Goal: Task Accomplishment & Management: Manage account settings

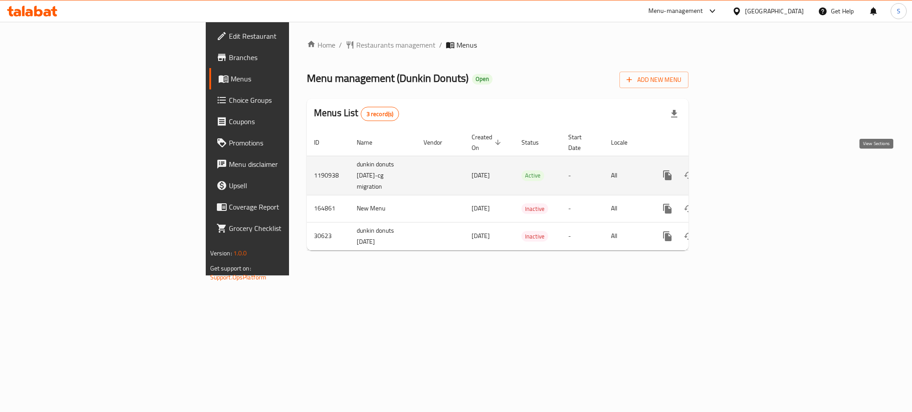
click at [737, 170] on icon "enhanced table" at bounding box center [731, 175] width 11 height 11
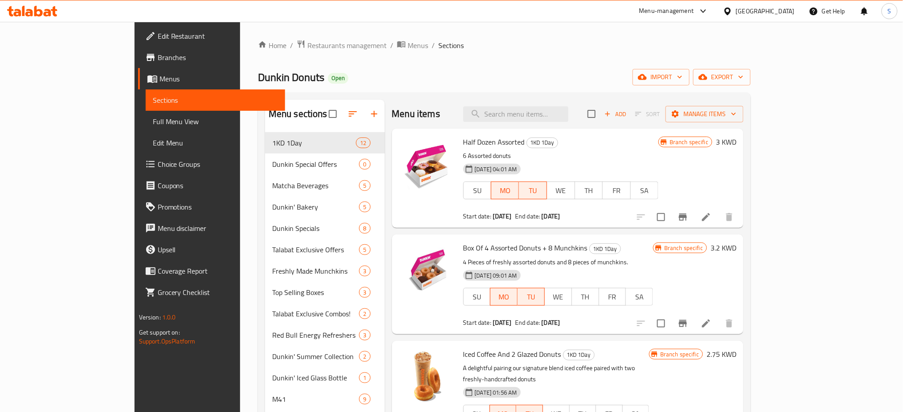
click at [659, 157] on p "6 Assorted donuts" at bounding box center [561, 156] width 196 height 11
click at [710, 219] on icon at bounding box center [706, 217] width 8 height 8
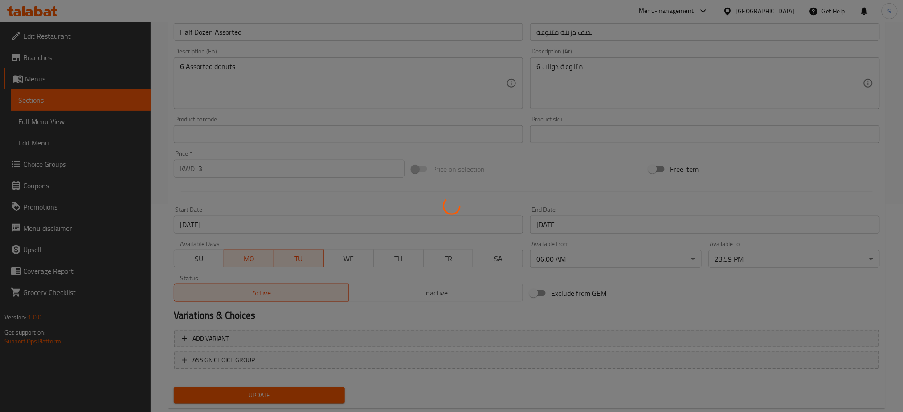
scroll to position [228, 0]
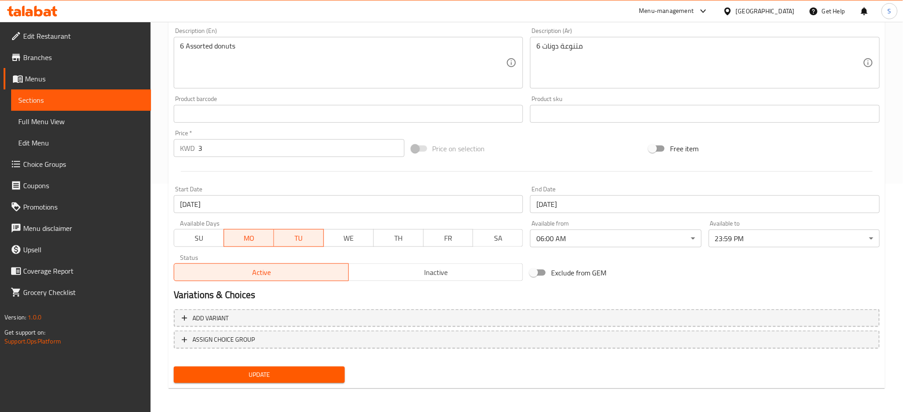
click at [253, 241] on span "MO" at bounding box center [249, 238] width 43 height 13
click at [290, 241] on span "TU" at bounding box center [298, 238] width 43 height 13
click at [383, 241] on span "TH" at bounding box center [398, 238] width 43 height 13
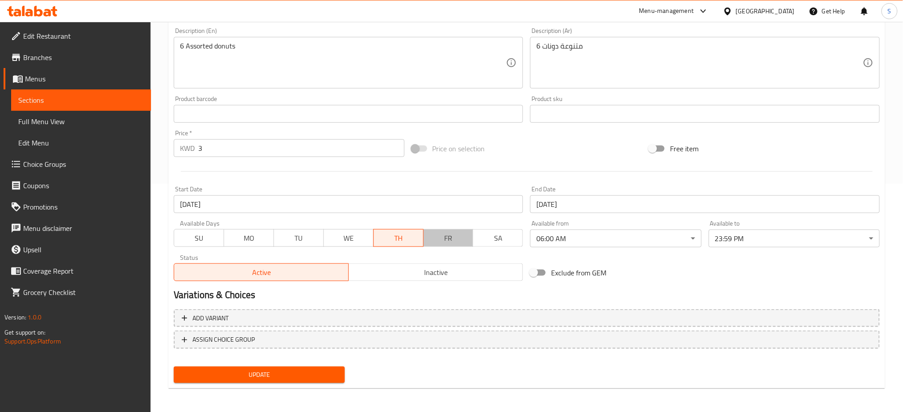
click at [454, 241] on span "FR" at bounding box center [448, 238] width 43 height 13
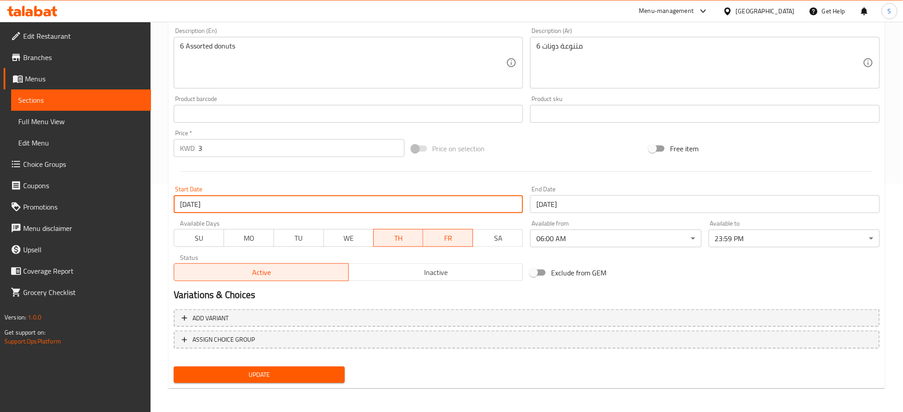
click at [222, 207] on input "[DATE]" at bounding box center [349, 205] width 350 height 18
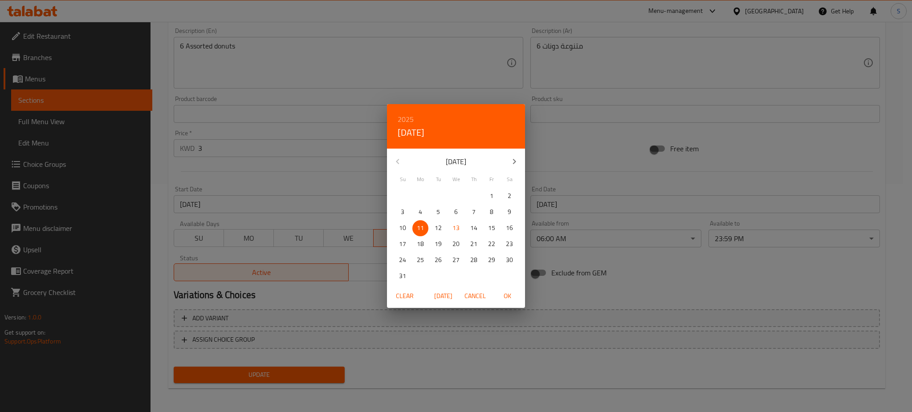
click at [475, 228] on p "14" at bounding box center [473, 228] width 7 height 11
click at [506, 295] on span "OK" at bounding box center [507, 296] width 21 height 11
type input "[DATE]"
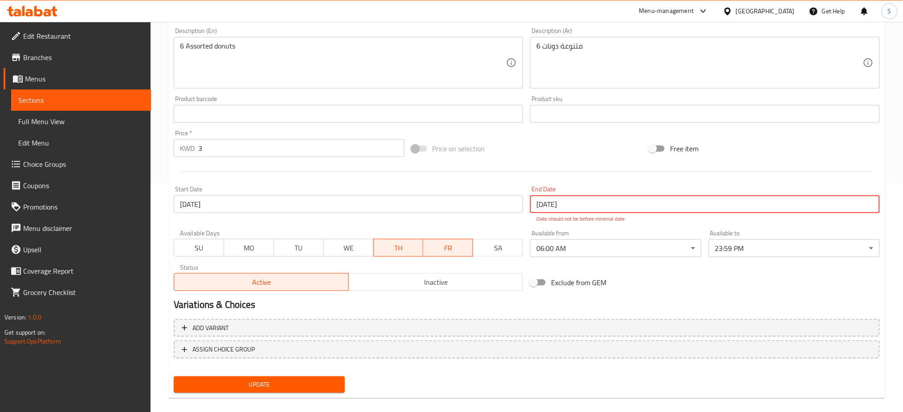
click at [558, 201] on input "[DATE]" at bounding box center [705, 205] width 350 height 18
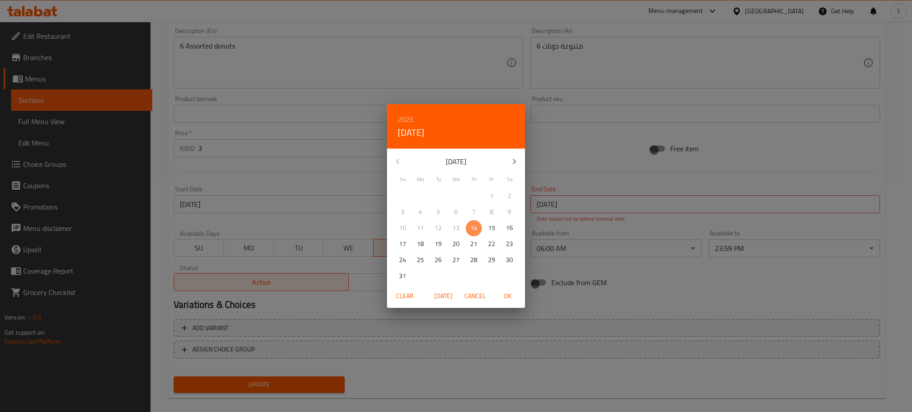
click at [476, 227] on p "14" at bounding box center [473, 228] width 7 height 11
click at [507, 294] on span "OK" at bounding box center [507, 296] width 21 height 11
type input "[DATE]"
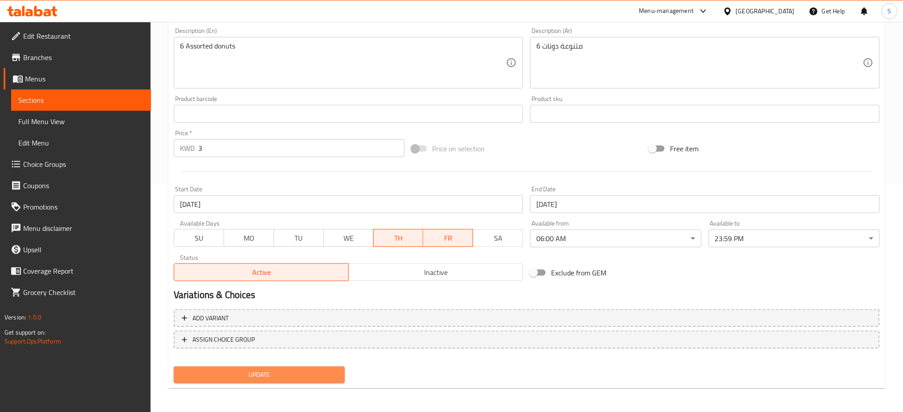
click at [289, 370] on span "Update" at bounding box center [259, 375] width 157 height 11
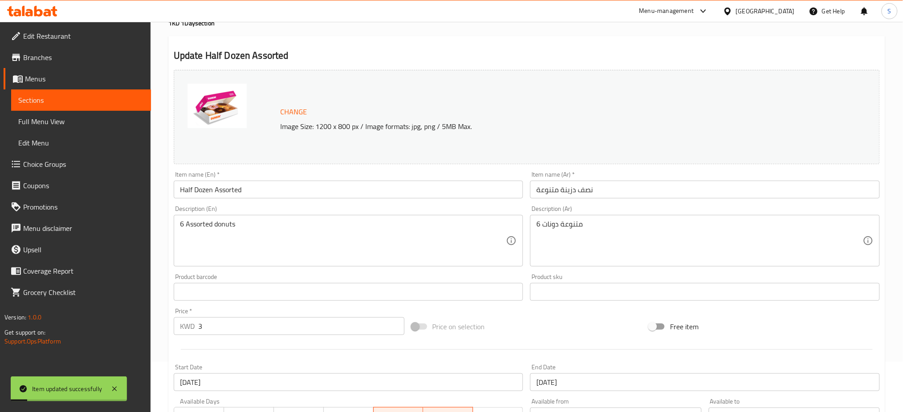
scroll to position [0, 0]
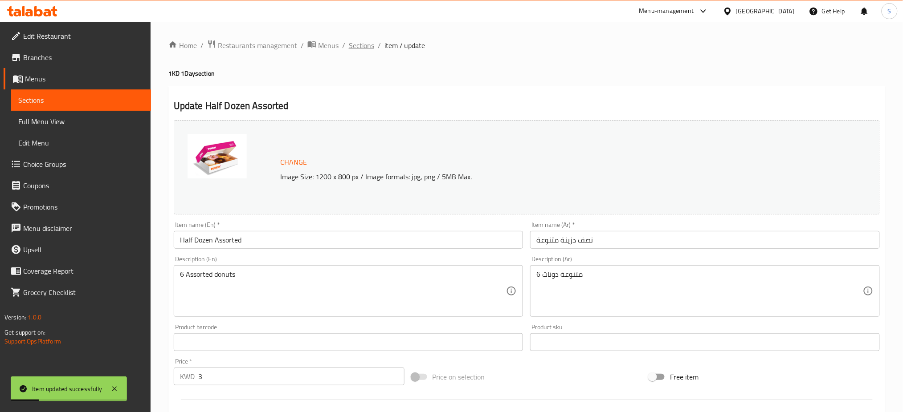
click at [365, 48] on span "Sections" at bounding box center [361, 45] width 25 height 11
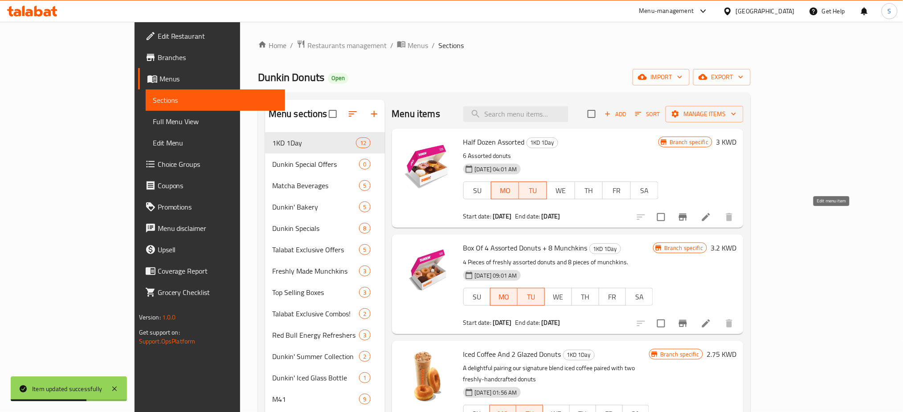
click at [711, 220] on icon at bounding box center [706, 217] width 11 height 11
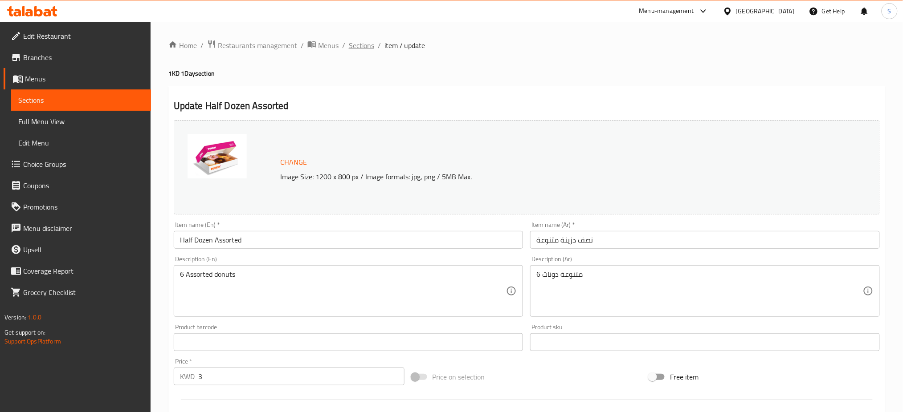
click at [358, 42] on span "Sections" at bounding box center [361, 45] width 25 height 11
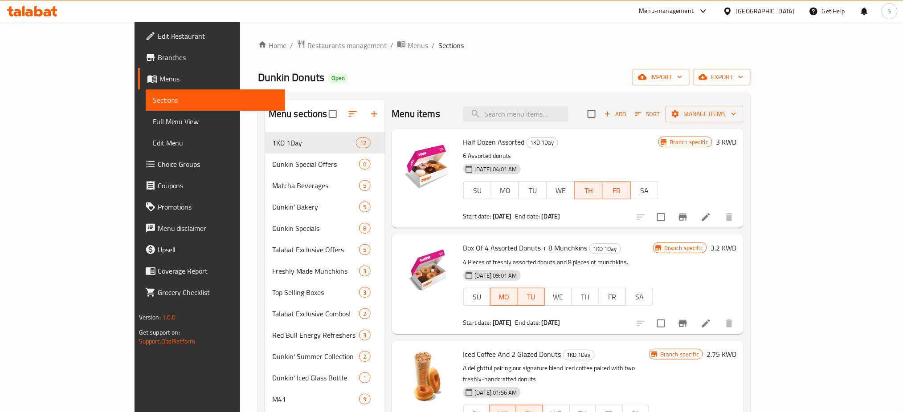
click at [653, 242] on h6 "Box Of 4 Assorted Donuts + 8 Munchkins 1KD 1Day" at bounding box center [558, 248] width 190 height 12
click at [710, 326] on icon at bounding box center [706, 324] width 8 height 8
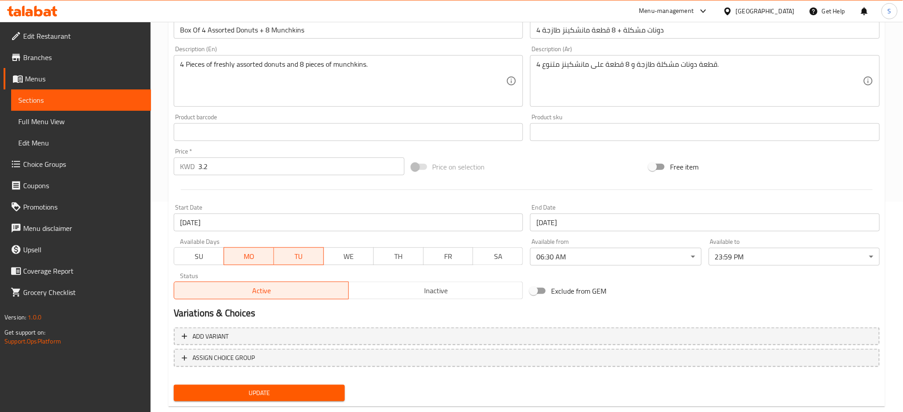
scroll to position [228, 0]
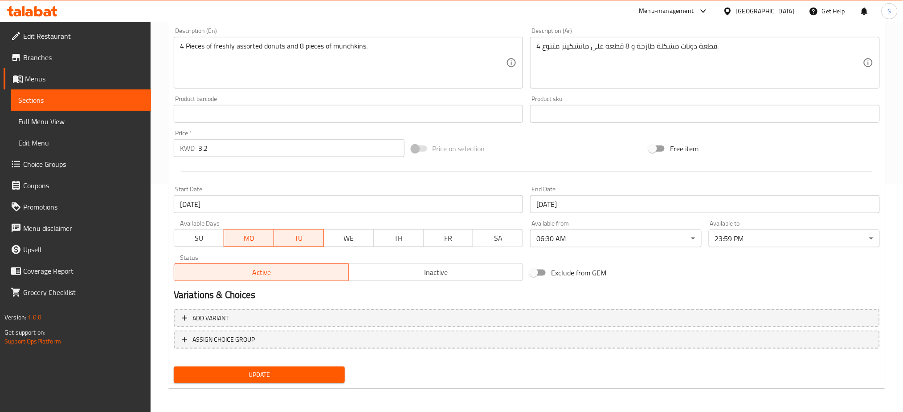
click at [259, 239] on span "MO" at bounding box center [249, 238] width 43 height 13
click at [289, 237] on span "TU" at bounding box center [298, 238] width 43 height 13
click at [395, 244] on span "TH" at bounding box center [398, 238] width 43 height 13
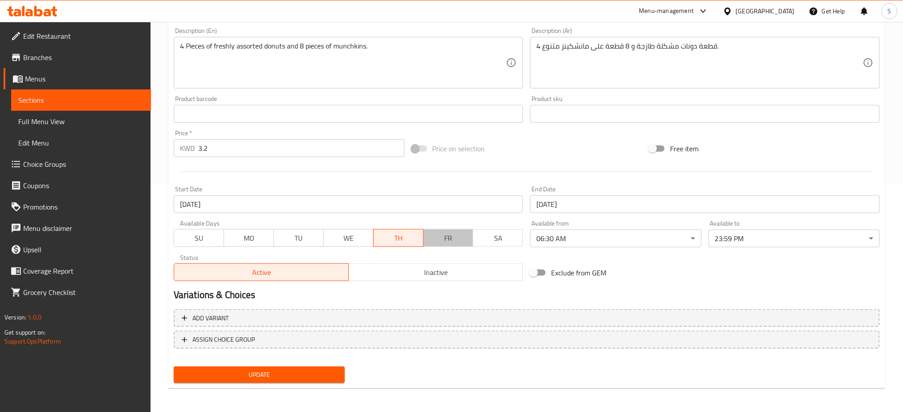
click at [448, 242] on span "FR" at bounding box center [448, 238] width 43 height 13
click at [298, 205] on input "11-08-2025" at bounding box center [349, 205] width 350 height 18
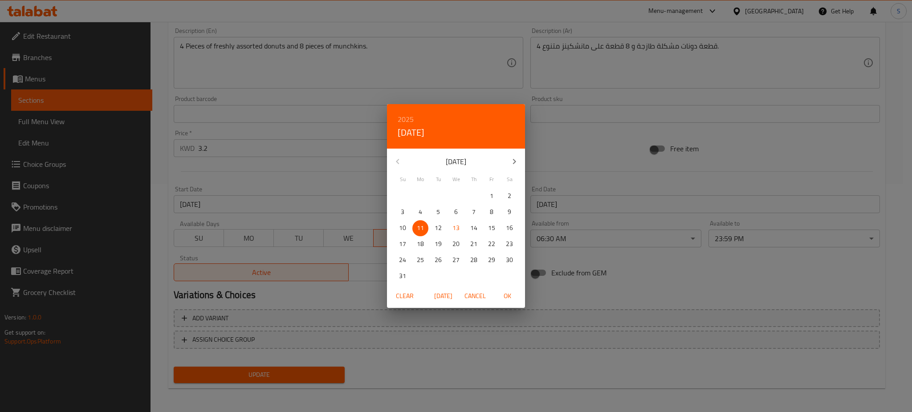
click at [474, 227] on p "14" at bounding box center [473, 228] width 7 height 11
click at [509, 294] on span "OK" at bounding box center [507, 296] width 21 height 11
type input "[DATE]"
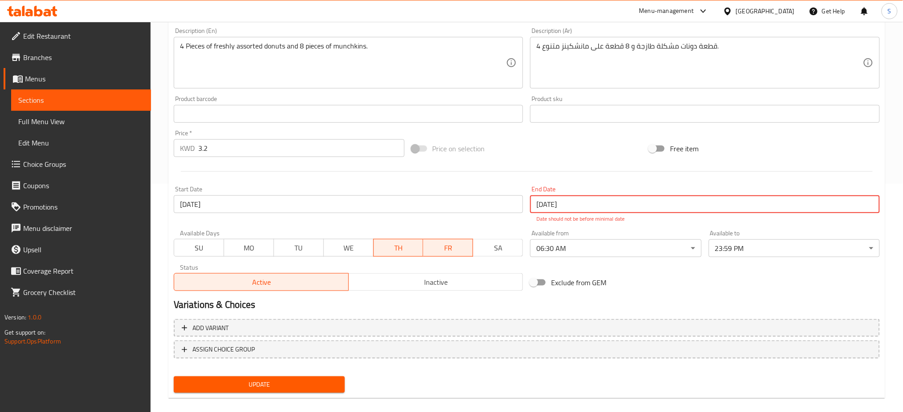
click at [575, 202] on input "11-08-2025" at bounding box center [705, 205] width 350 height 18
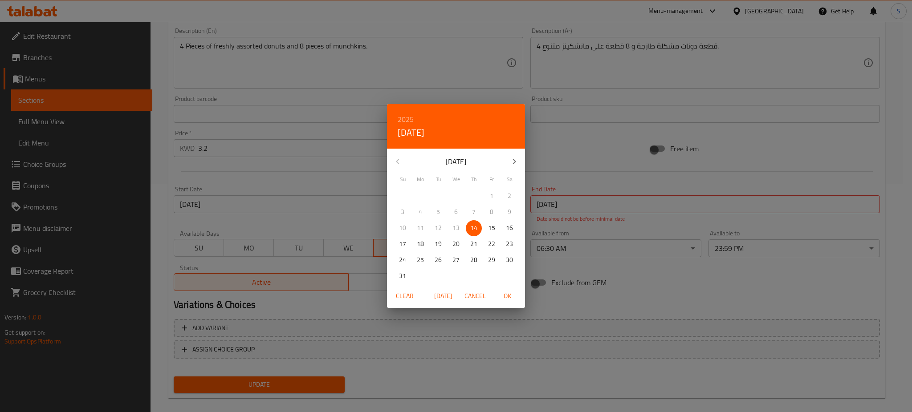
click at [477, 228] on span "14" at bounding box center [474, 228] width 16 height 11
click at [508, 299] on span "OK" at bounding box center [507, 296] width 21 height 11
type input "[DATE]"
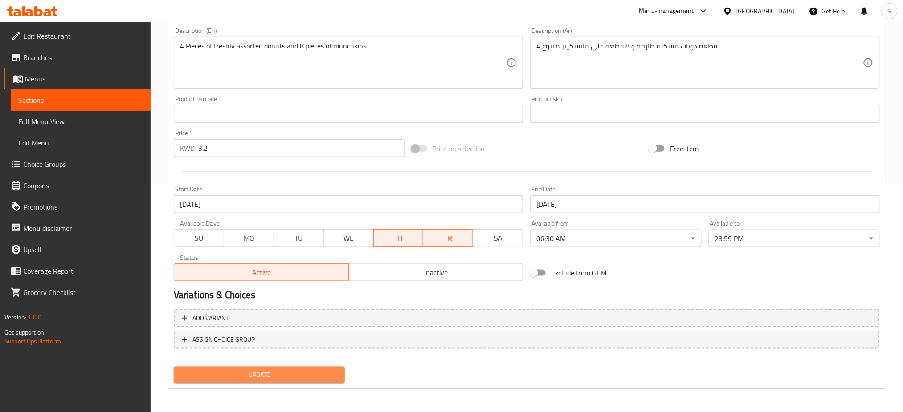
click at [311, 370] on span "Update" at bounding box center [259, 375] width 157 height 11
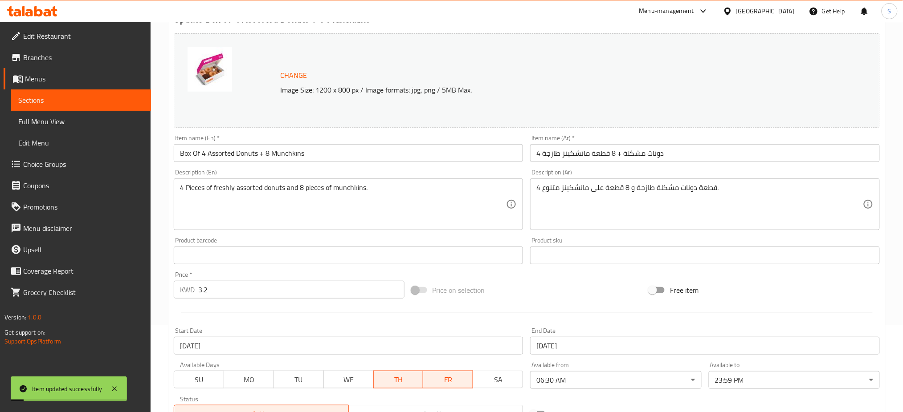
scroll to position [0, 0]
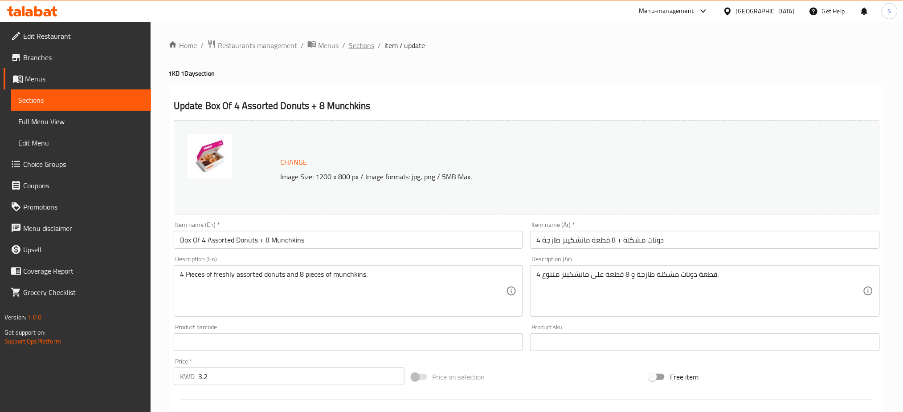
click at [364, 46] on span "Sections" at bounding box center [361, 45] width 25 height 11
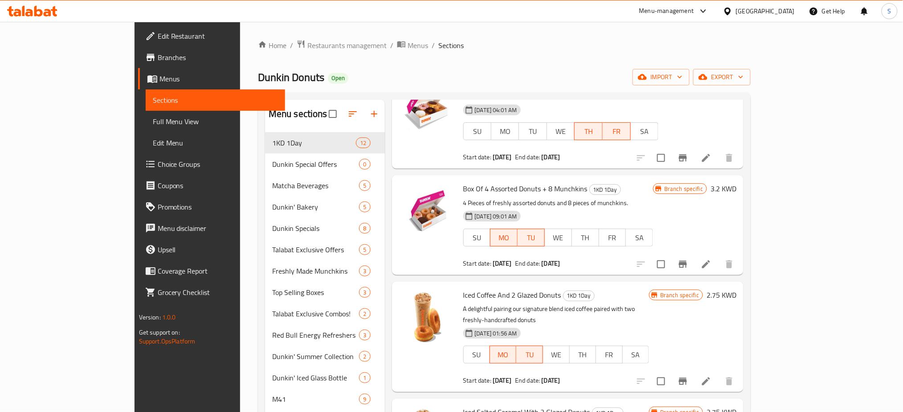
scroll to position [118, 0]
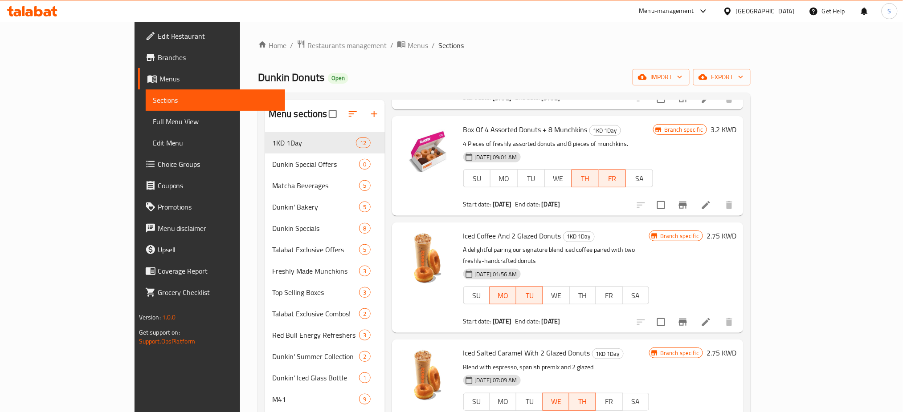
click at [649, 232] on h6 "Iced Coffee And 2 Glazed Donuts 1KD 1Day" at bounding box center [556, 236] width 186 height 12
click at [710, 318] on icon at bounding box center [706, 322] width 8 height 8
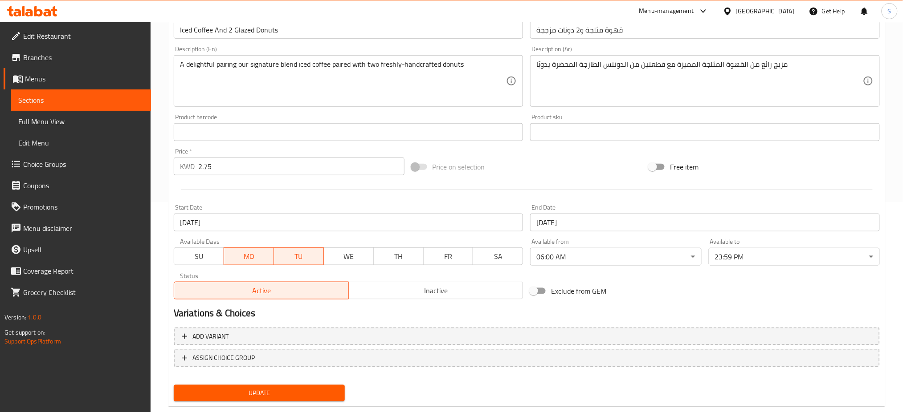
scroll to position [228, 0]
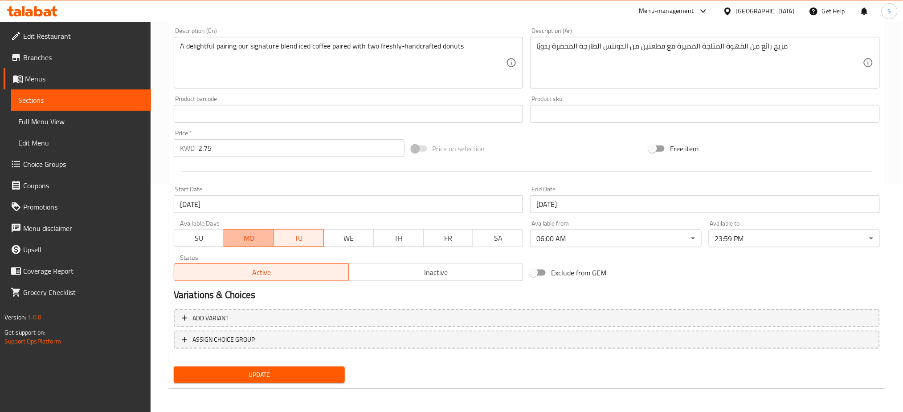
click at [253, 240] on span "MO" at bounding box center [249, 238] width 43 height 13
click at [305, 242] on span "TU" at bounding box center [298, 238] width 43 height 13
click at [411, 240] on span "TH" at bounding box center [398, 238] width 43 height 13
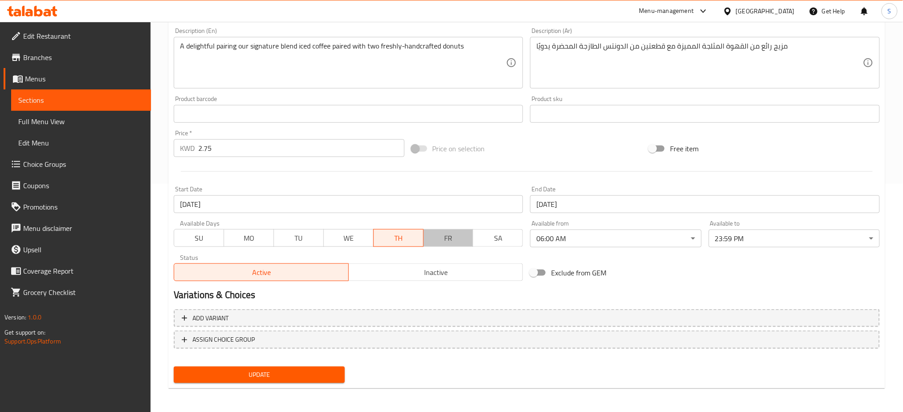
click at [459, 240] on span "FR" at bounding box center [448, 238] width 43 height 13
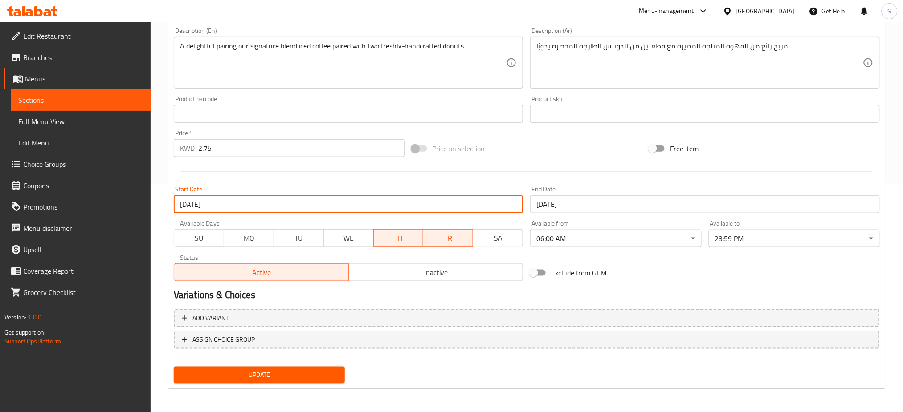
click at [238, 201] on input "11-08-2025" at bounding box center [349, 205] width 350 height 18
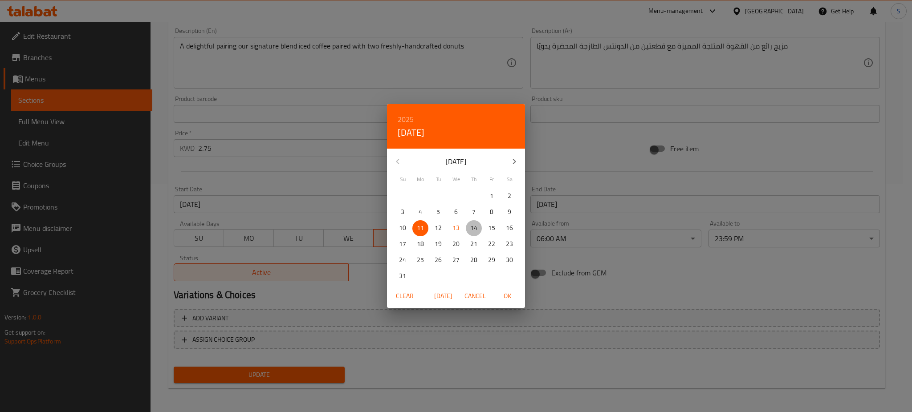
click at [473, 227] on p "14" at bounding box center [473, 228] width 7 height 11
click at [506, 291] on span "OK" at bounding box center [507, 296] width 21 height 11
type input "[DATE]"
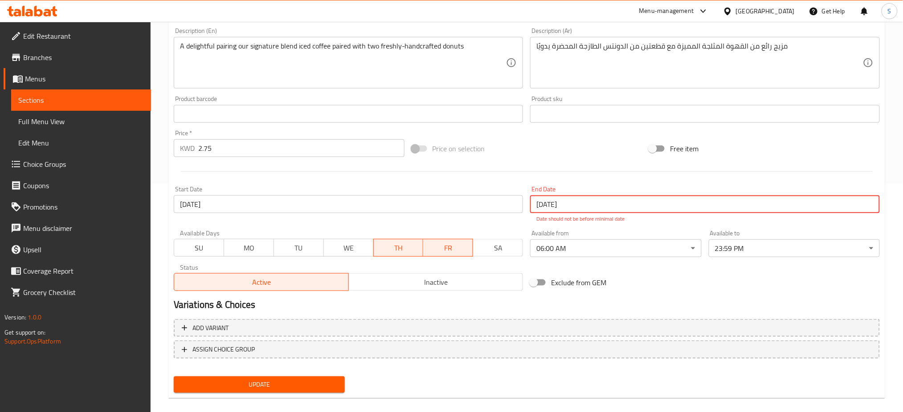
click at [581, 209] on input "11-08-2025" at bounding box center [705, 205] width 350 height 18
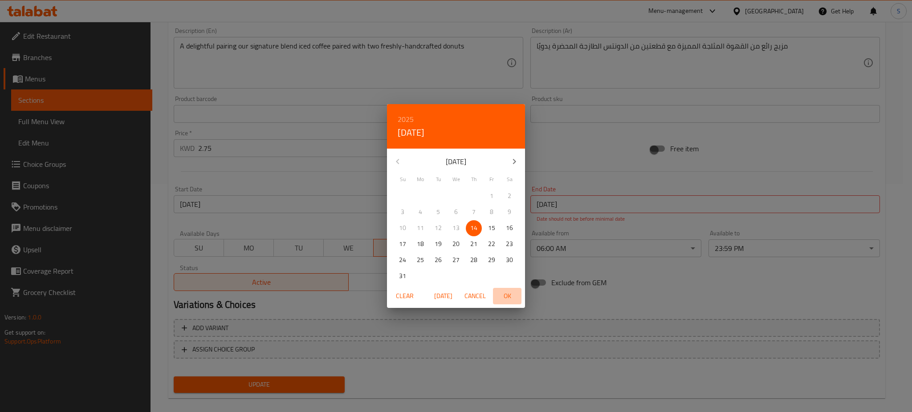
click at [509, 299] on span "OK" at bounding box center [507, 296] width 21 height 11
type input "[DATE]"
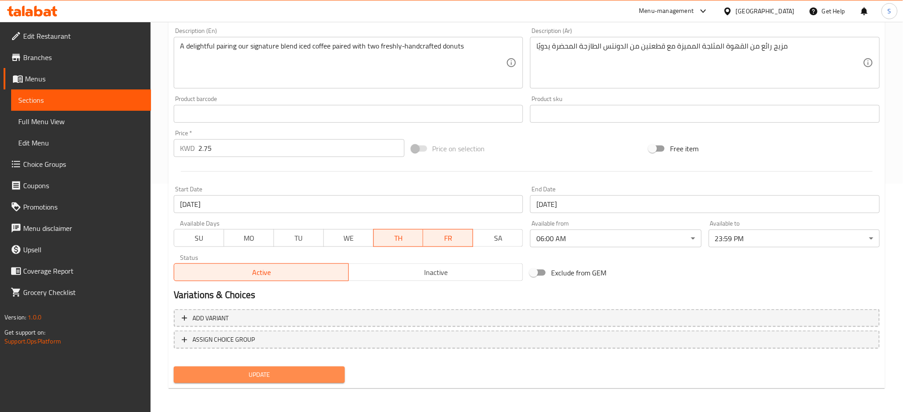
click at [293, 370] on span "Update" at bounding box center [259, 375] width 157 height 11
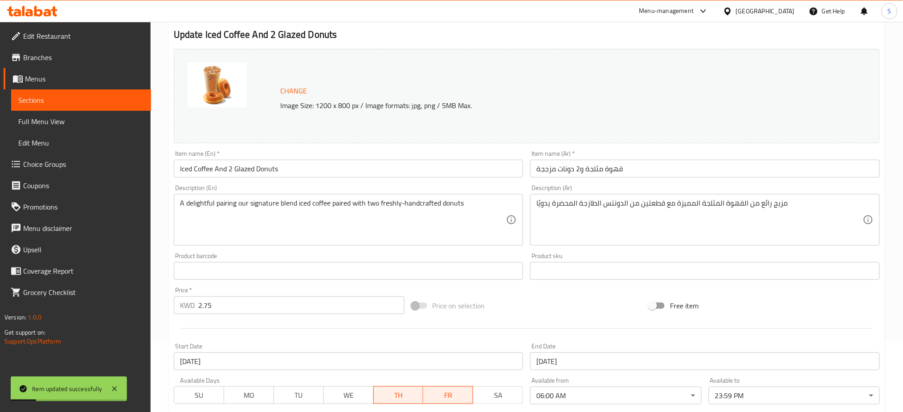
scroll to position [0, 0]
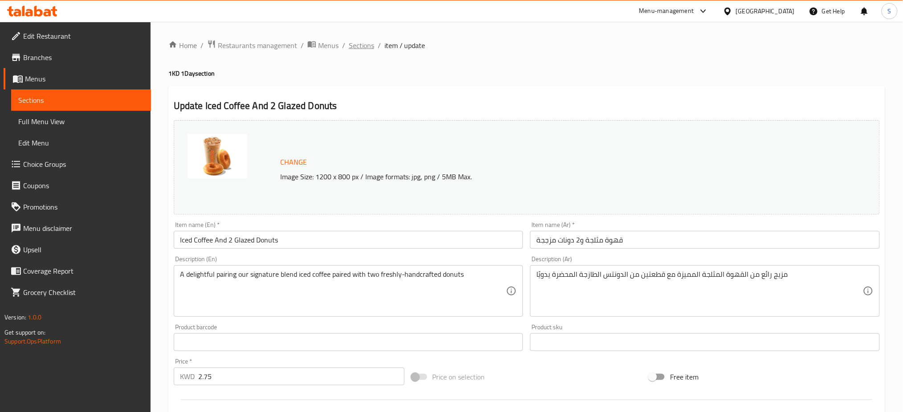
click at [366, 45] on span "Sections" at bounding box center [361, 45] width 25 height 11
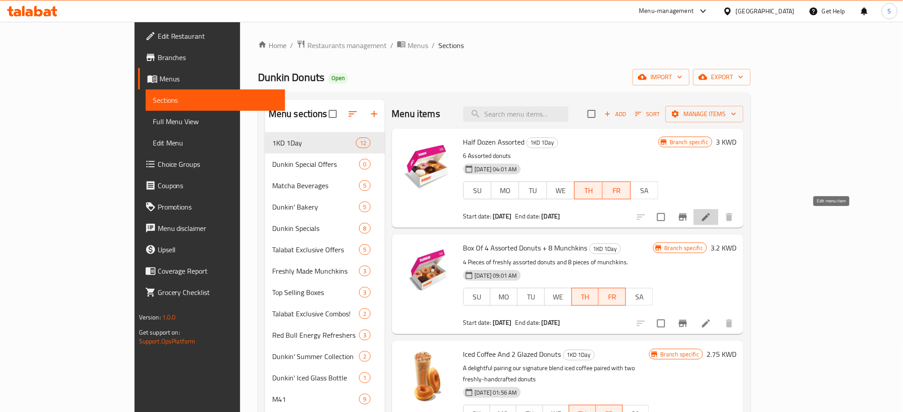
click at [710, 220] on icon at bounding box center [706, 217] width 8 height 8
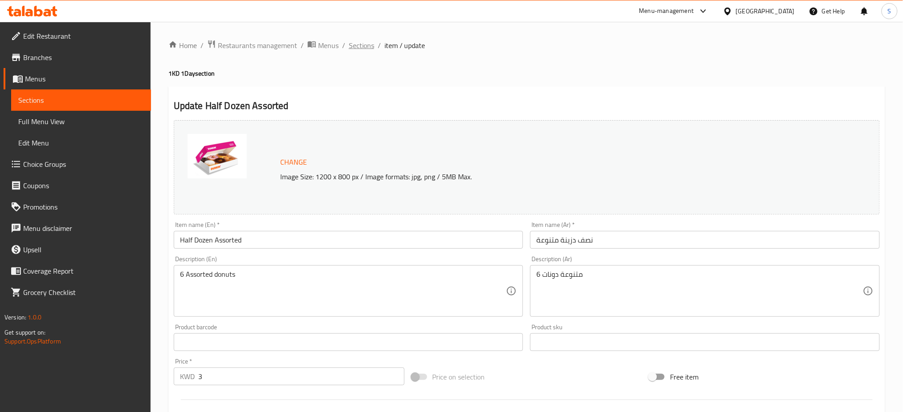
click at [366, 45] on span "Sections" at bounding box center [361, 45] width 25 height 11
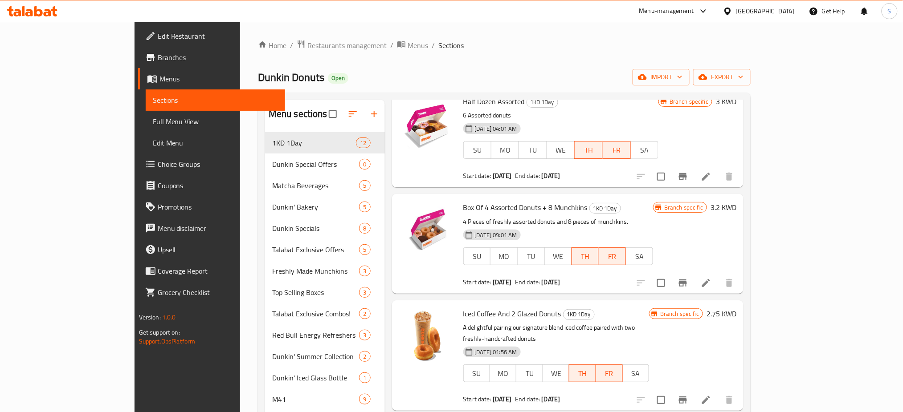
scroll to position [59, 0]
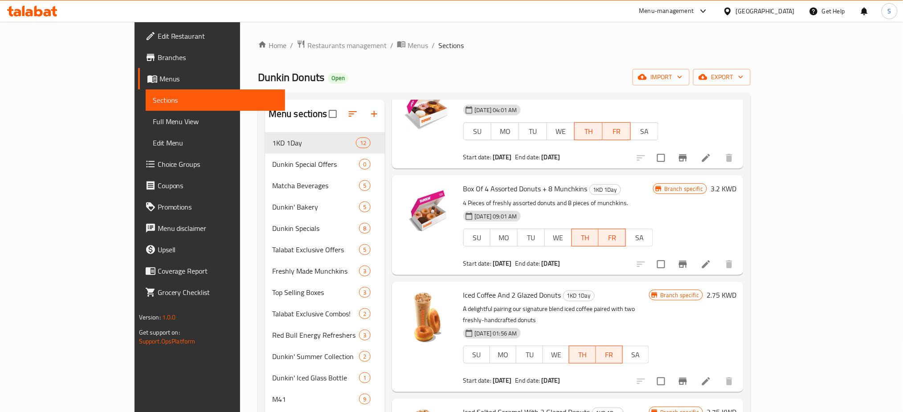
click at [657, 197] on div "Box Of 4 Assorted Donuts + 8 Munchkins 1KD 1Day 4 Pieces of freshly assorted do…" at bounding box center [558, 225] width 197 height 92
click at [710, 267] on icon at bounding box center [706, 265] width 8 height 8
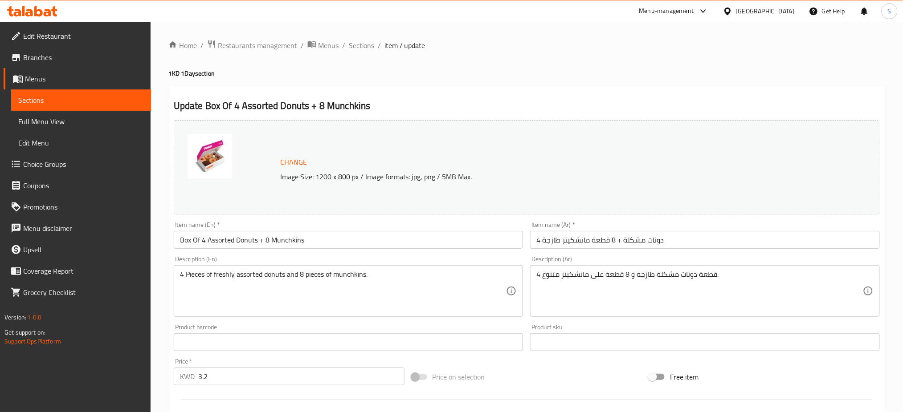
click at [574, 49] on ol "Home / Restaurants management / Menus / Sections / item / update" at bounding box center [526, 46] width 717 height 12
click at [356, 48] on span "Sections" at bounding box center [361, 45] width 25 height 11
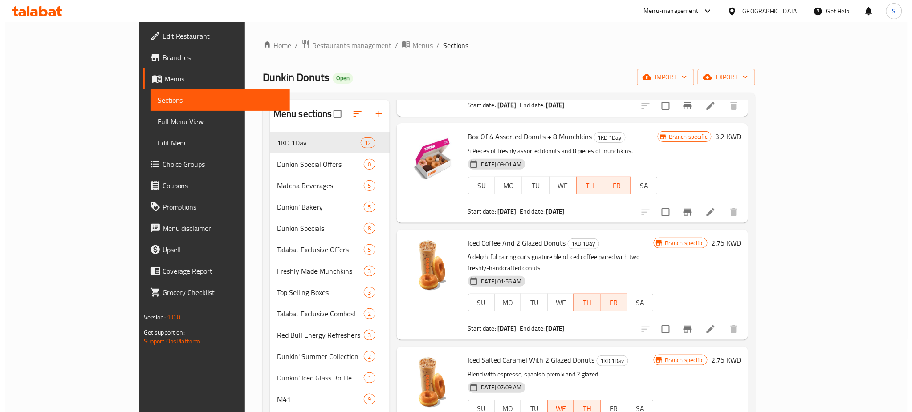
scroll to position [118, 0]
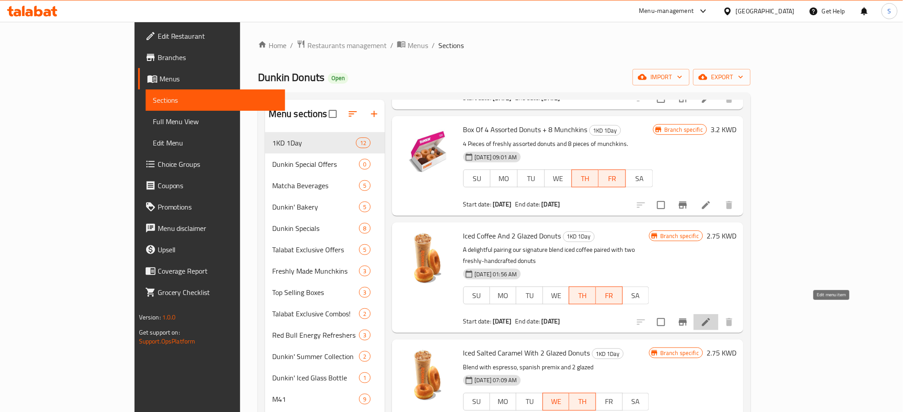
click at [711, 317] on icon at bounding box center [706, 322] width 11 height 11
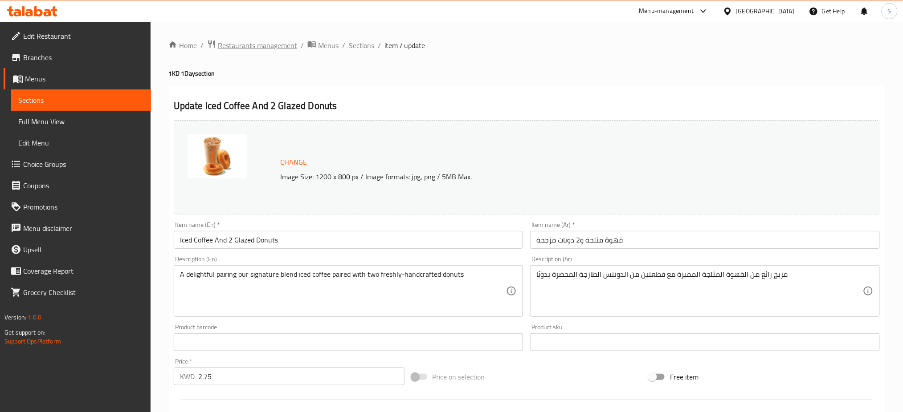
click at [256, 47] on span "Restaurants management" at bounding box center [257, 45] width 79 height 11
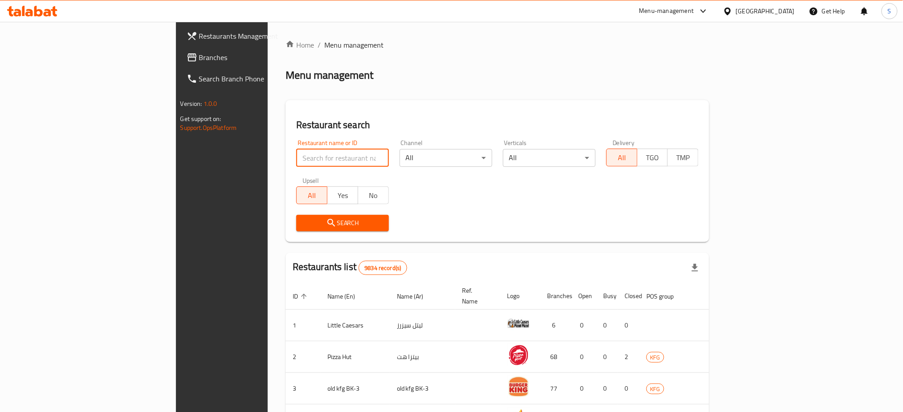
click at [296, 156] on input "search" at bounding box center [342, 158] width 93 height 18
type input "DUNKIN"
click button "Search" at bounding box center [342, 223] width 93 height 16
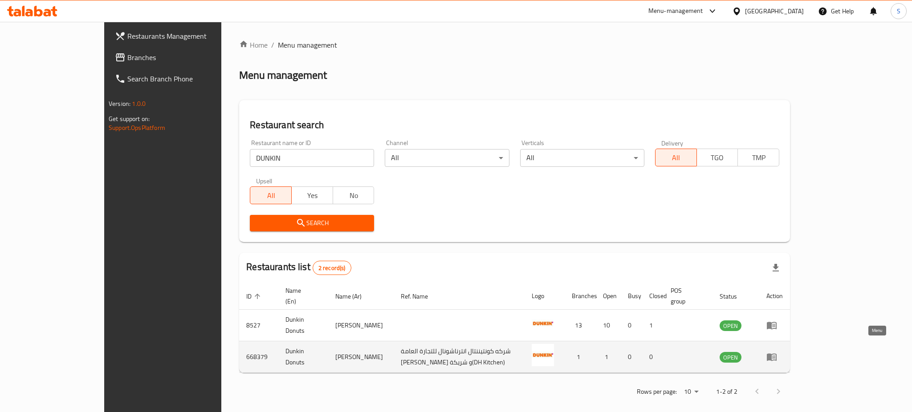
click at [777, 352] on icon "enhanced table" at bounding box center [771, 357] width 11 height 11
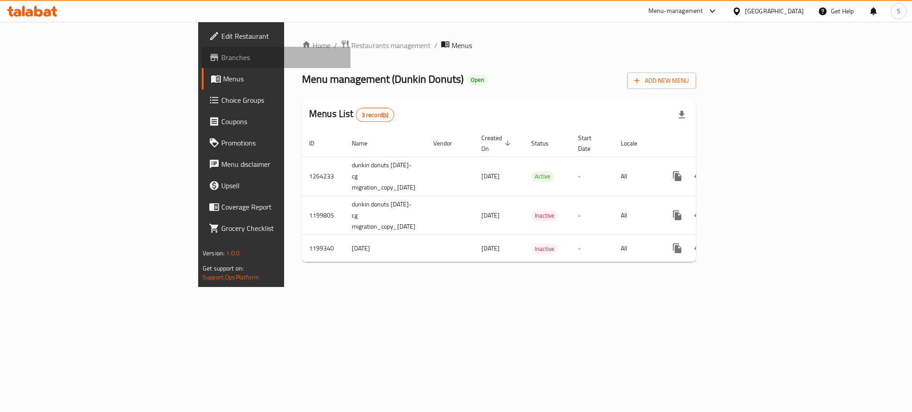
click at [221, 61] on span "Branches" at bounding box center [282, 57] width 122 height 11
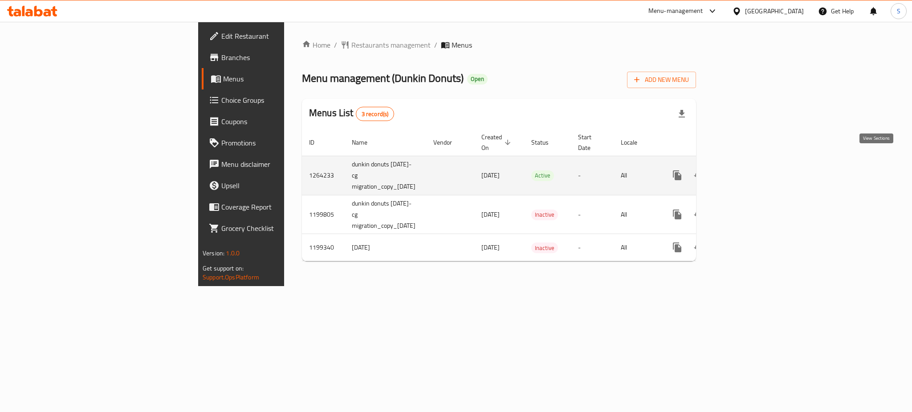
click at [752, 165] on link "enhanced table" at bounding box center [741, 175] width 21 height 21
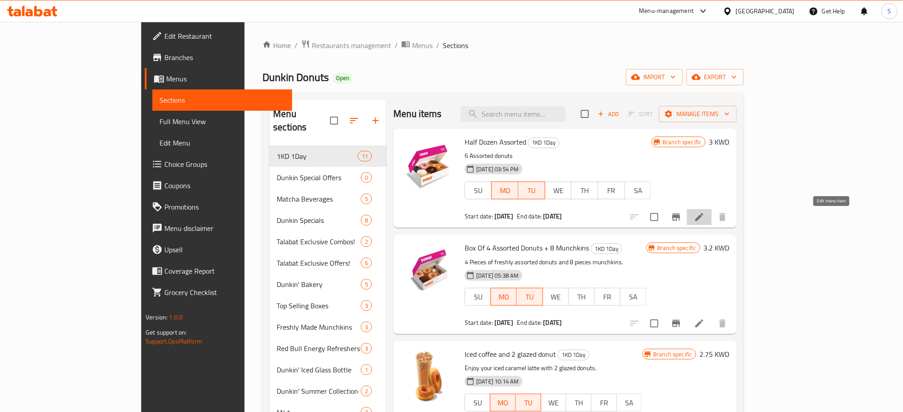
click at [705, 222] on icon at bounding box center [699, 217] width 11 height 11
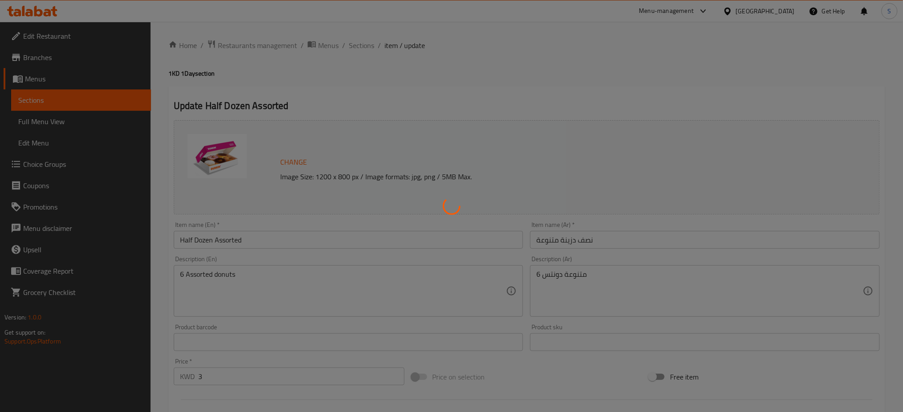
scroll to position [228, 0]
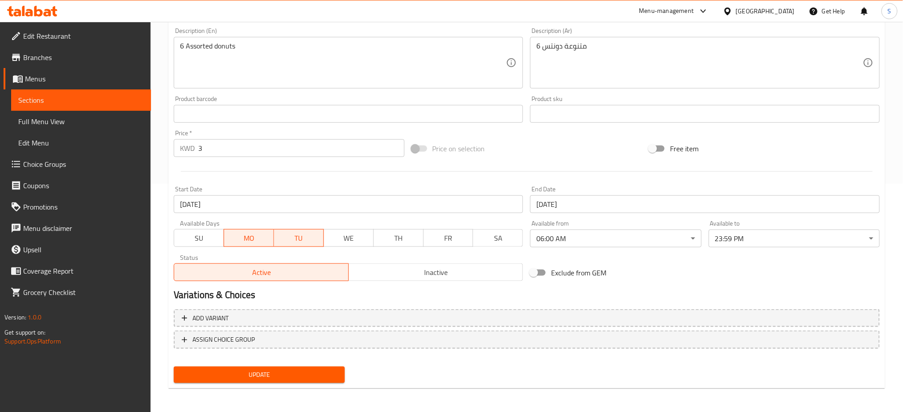
click at [261, 241] on span "MO" at bounding box center [249, 238] width 43 height 13
click at [302, 241] on span "TU" at bounding box center [298, 238] width 43 height 13
click at [400, 237] on span "TH" at bounding box center [398, 238] width 43 height 13
click at [449, 235] on span "FR" at bounding box center [448, 238] width 43 height 13
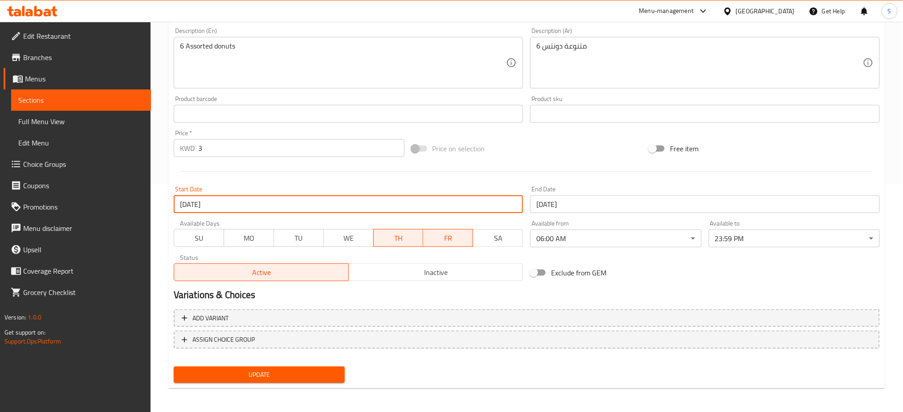
click at [257, 198] on input "[DATE]" at bounding box center [349, 205] width 350 height 18
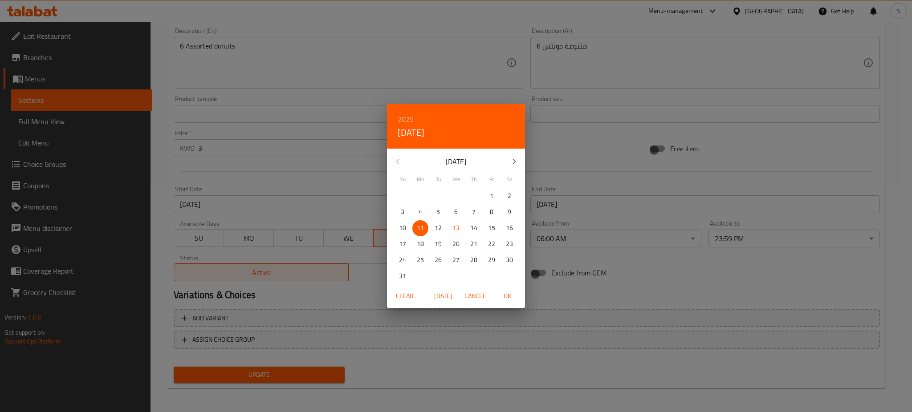
click at [473, 228] on p "14" at bounding box center [473, 228] width 7 height 11
click at [513, 297] on span "OK" at bounding box center [507, 296] width 21 height 11
type input "[DATE]"
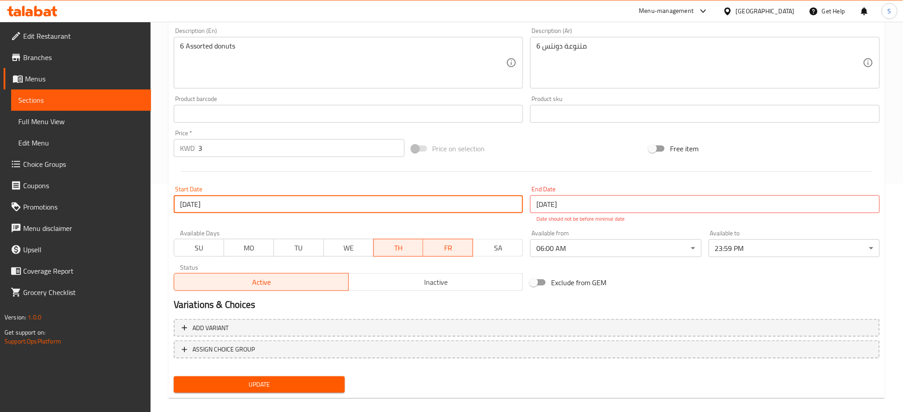
click at [591, 212] on input "[DATE]" at bounding box center [705, 205] width 350 height 18
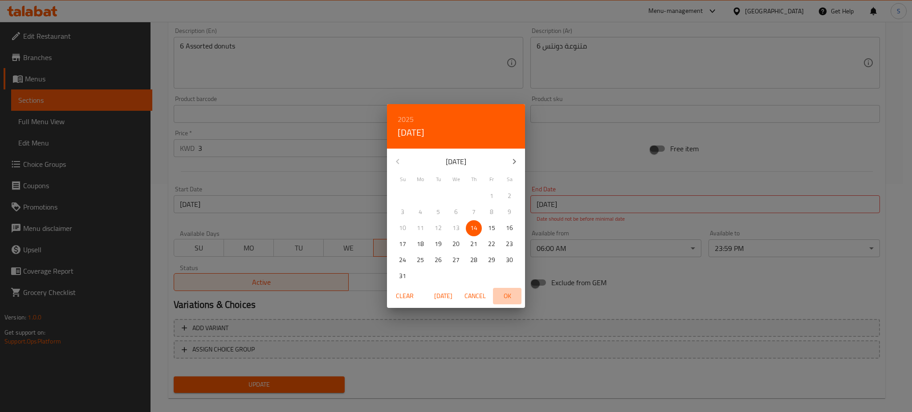
click at [507, 297] on span "OK" at bounding box center [507, 296] width 21 height 11
type input "[DATE]"
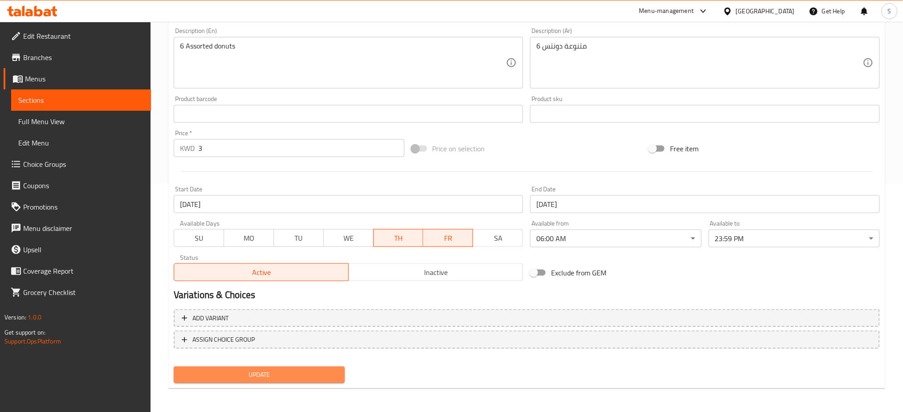
click at [318, 373] on span "Update" at bounding box center [259, 375] width 157 height 11
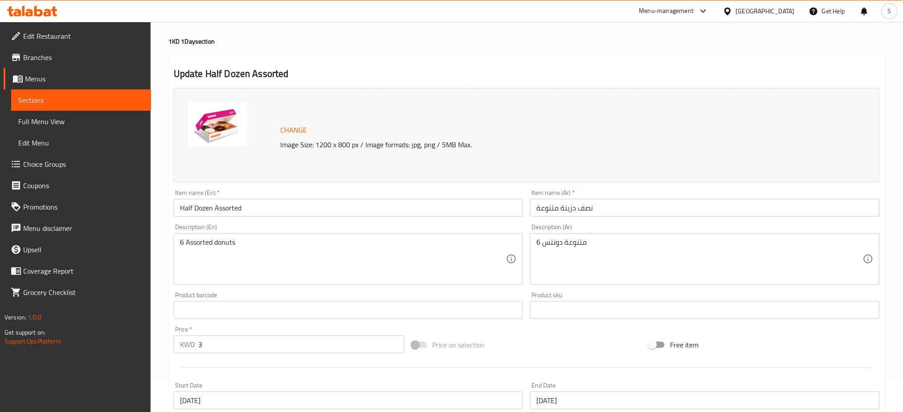
scroll to position [0, 0]
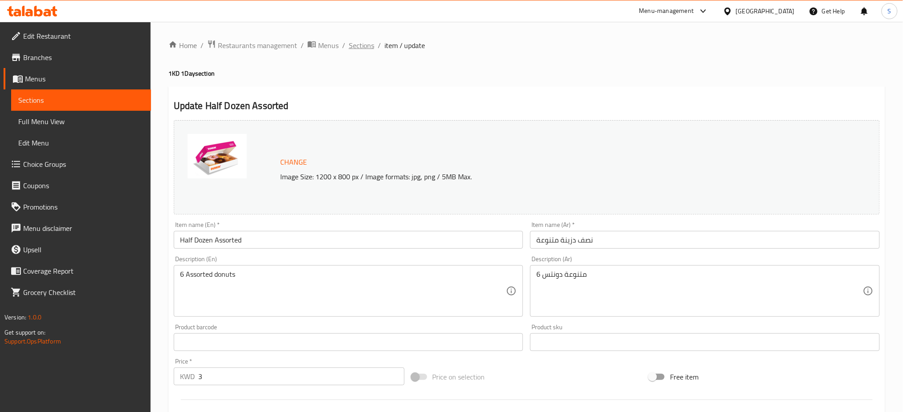
click at [366, 49] on span "Sections" at bounding box center [361, 45] width 25 height 11
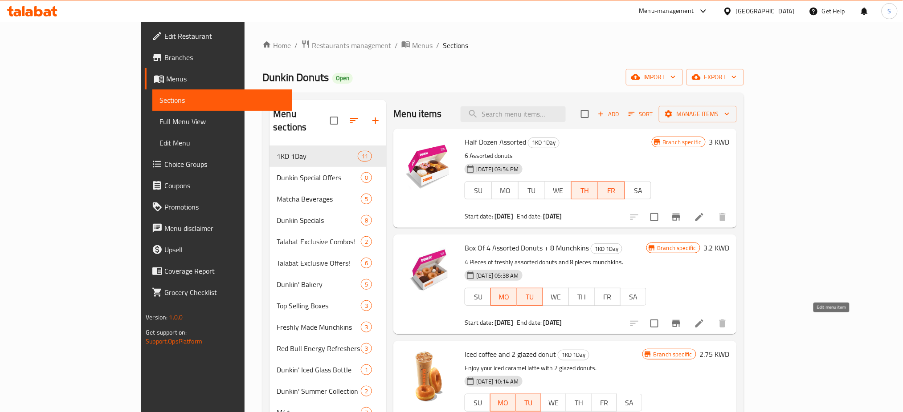
click at [705, 328] on icon at bounding box center [699, 323] width 11 height 11
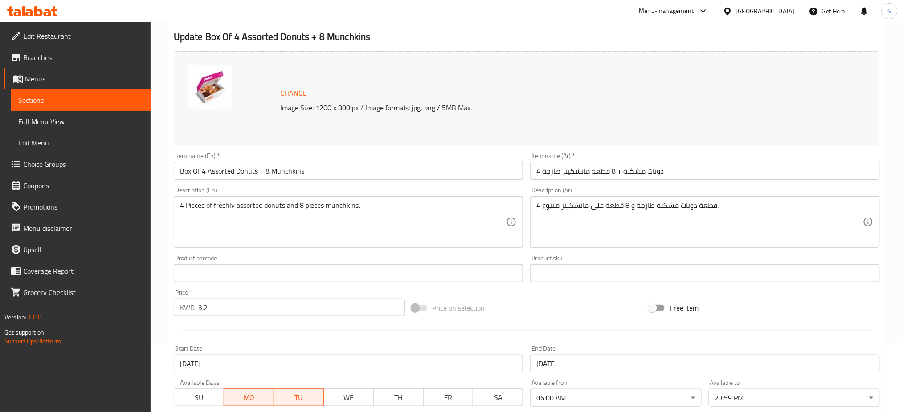
scroll to position [228, 0]
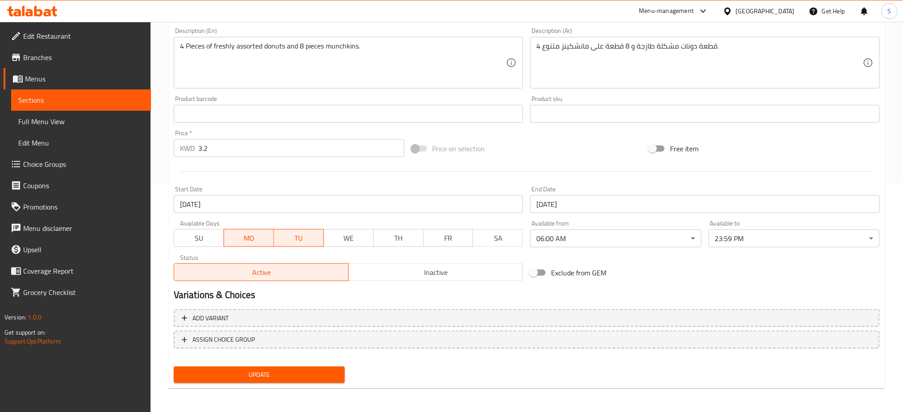
click at [261, 238] on span "MO" at bounding box center [249, 238] width 43 height 13
drag, startPoint x: 301, startPoint y: 242, endPoint x: 376, endPoint y: 240, distance: 75.3
click at [301, 241] on span "TU" at bounding box center [298, 238] width 43 height 13
click at [387, 238] on span "TH" at bounding box center [398, 238] width 43 height 13
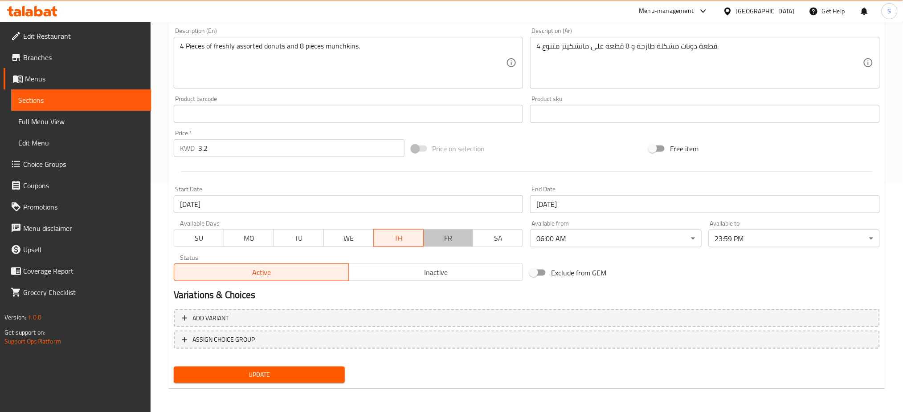
click at [441, 236] on span "FR" at bounding box center [448, 238] width 43 height 13
click at [289, 202] on input "11-08-2025" at bounding box center [349, 205] width 350 height 18
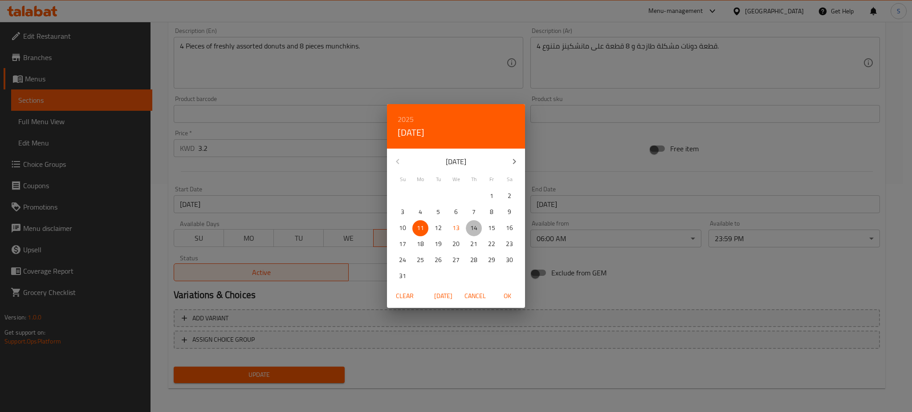
click at [471, 228] on p "14" at bounding box center [473, 228] width 7 height 11
drag, startPoint x: 512, startPoint y: 298, endPoint x: 537, endPoint y: 253, distance: 51.2
click at [512, 297] on span "OK" at bounding box center [507, 296] width 21 height 11
type input "[DATE]"
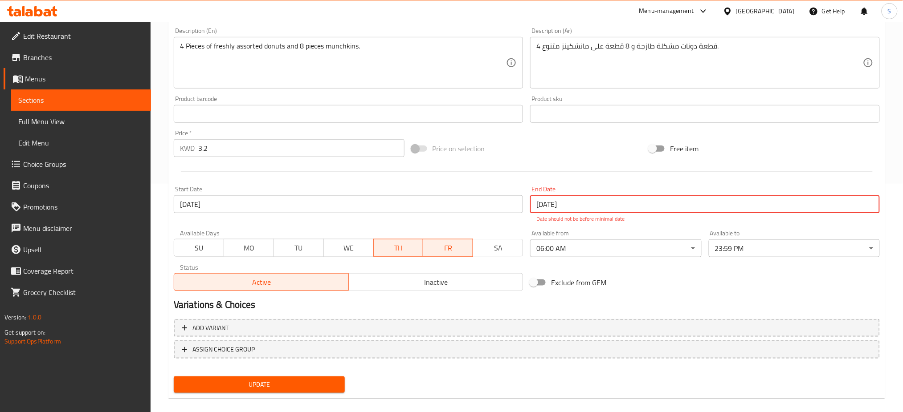
click at [569, 207] on input "11-08-2025" at bounding box center [705, 205] width 350 height 18
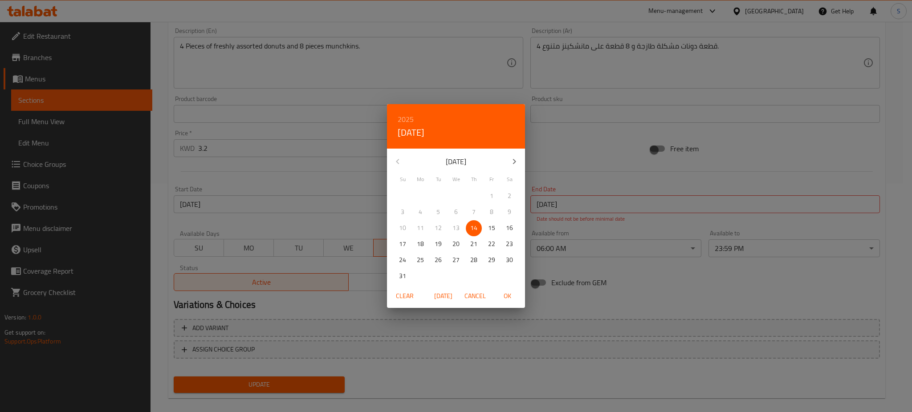
click at [490, 226] on p "15" at bounding box center [491, 228] width 7 height 11
click at [473, 225] on p "14" at bounding box center [473, 228] width 7 height 11
click at [504, 291] on span "OK" at bounding box center [507, 296] width 21 height 11
type input "[DATE]"
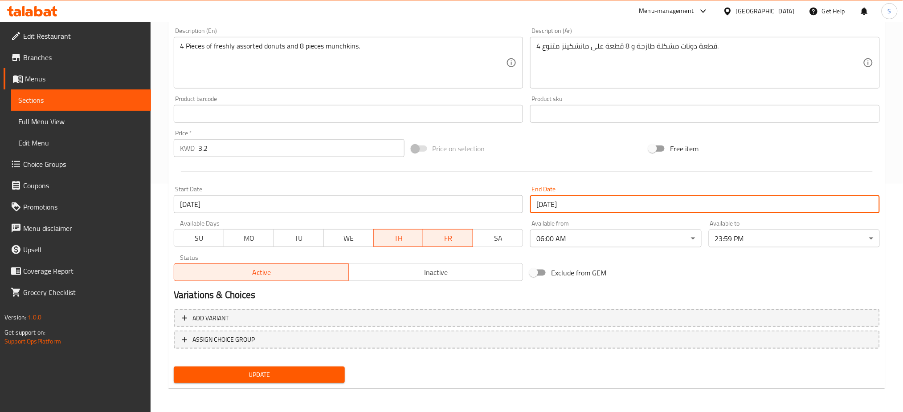
click at [305, 374] on span "Update" at bounding box center [259, 375] width 157 height 11
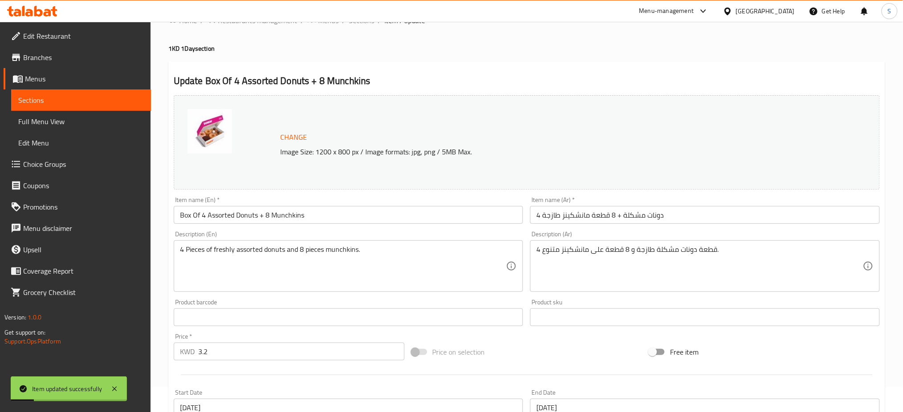
scroll to position [0, 0]
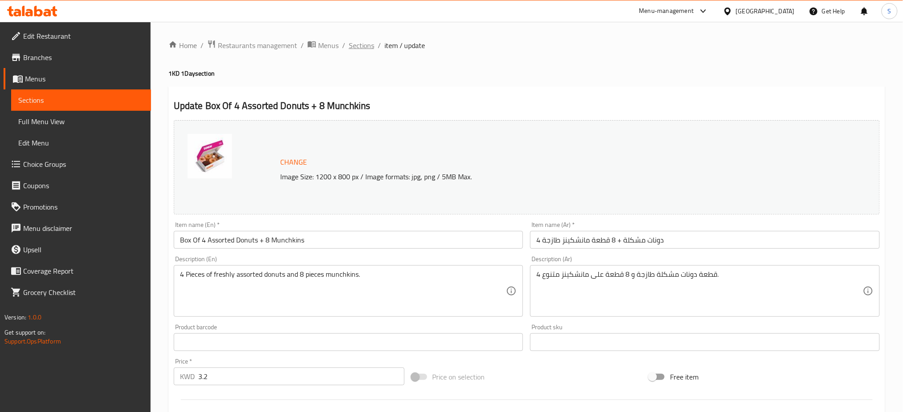
click at [368, 48] on span "Sections" at bounding box center [361, 45] width 25 height 11
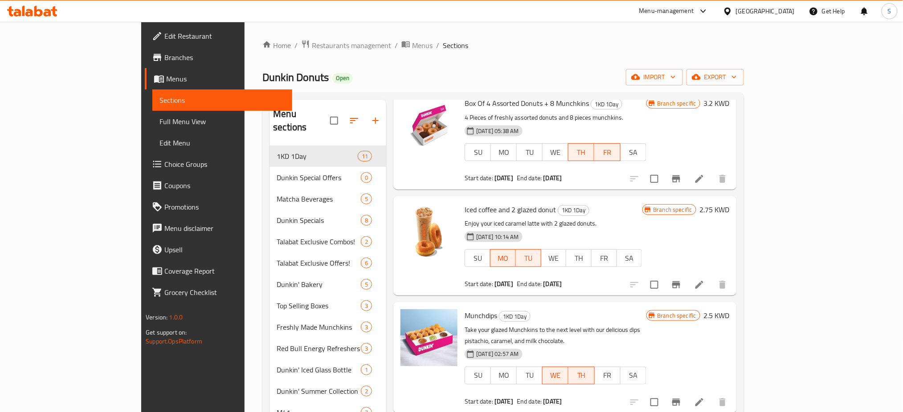
scroll to position [118, 0]
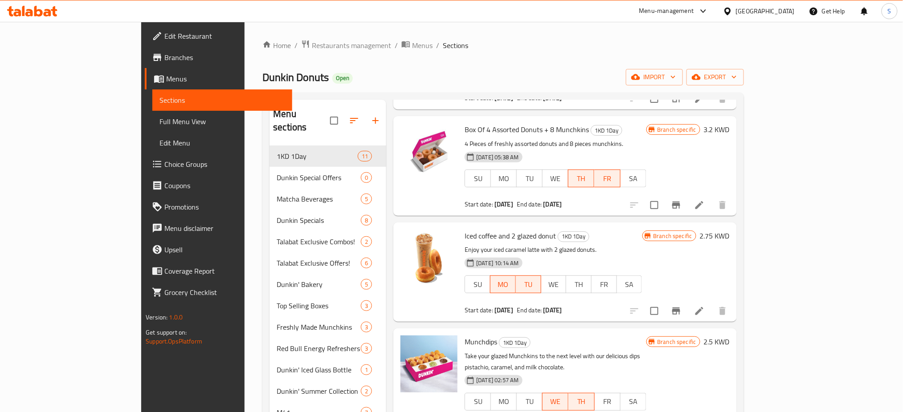
click at [642, 235] on h6 "Iced coffee and 2 glazed donut 1KD 1Day" at bounding box center [552, 236] width 177 height 12
click at [705, 314] on icon at bounding box center [699, 311] width 11 height 11
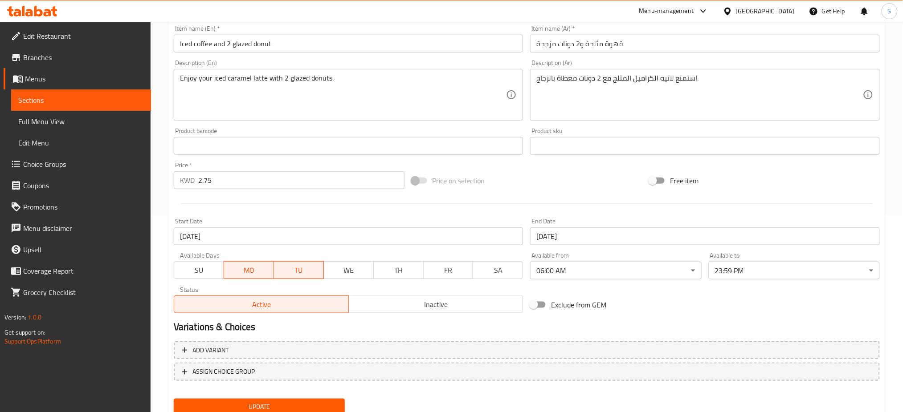
scroll to position [228, 0]
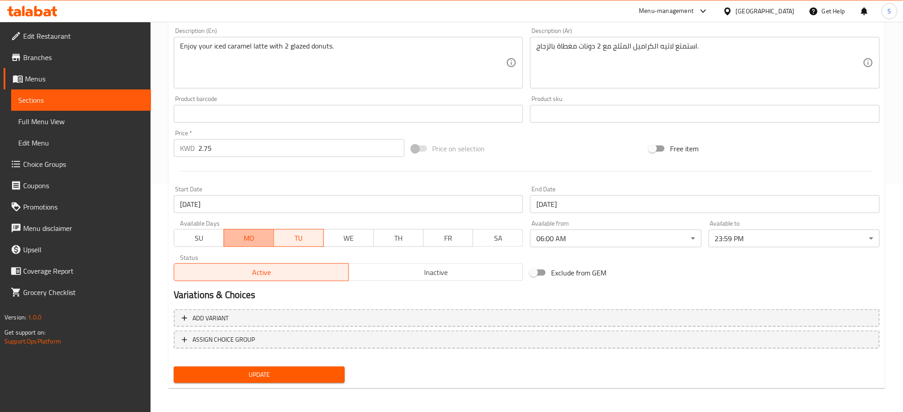
click at [265, 240] on span "MO" at bounding box center [249, 238] width 43 height 13
drag, startPoint x: 317, startPoint y: 239, endPoint x: 431, endPoint y: 219, distance: 115.3
click at [318, 239] on span "TU" at bounding box center [298, 238] width 43 height 13
click at [400, 238] on span "TH" at bounding box center [398, 238] width 43 height 13
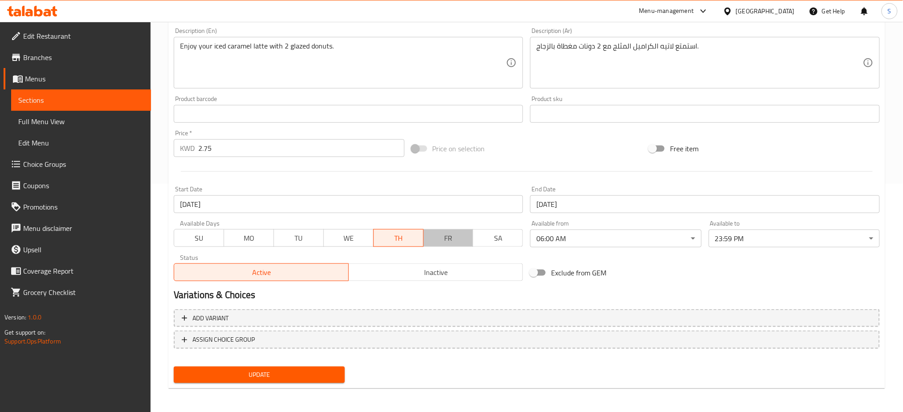
click at [435, 236] on span "FR" at bounding box center [448, 238] width 43 height 13
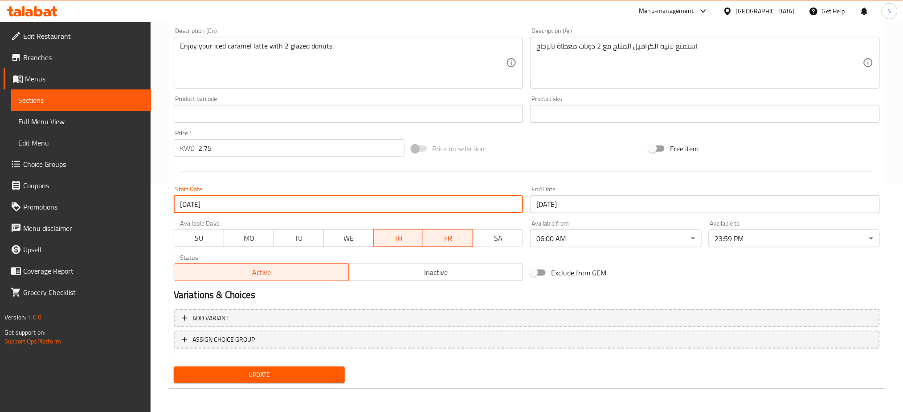
click at [224, 200] on input "11-08-2025" at bounding box center [349, 205] width 350 height 18
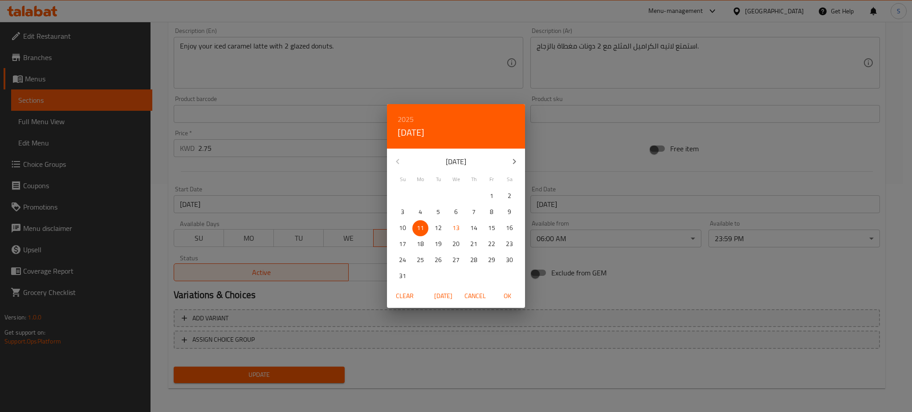
click at [479, 228] on span "14" at bounding box center [474, 228] width 16 height 11
click at [510, 297] on span "OK" at bounding box center [507, 296] width 21 height 11
type input "[DATE]"
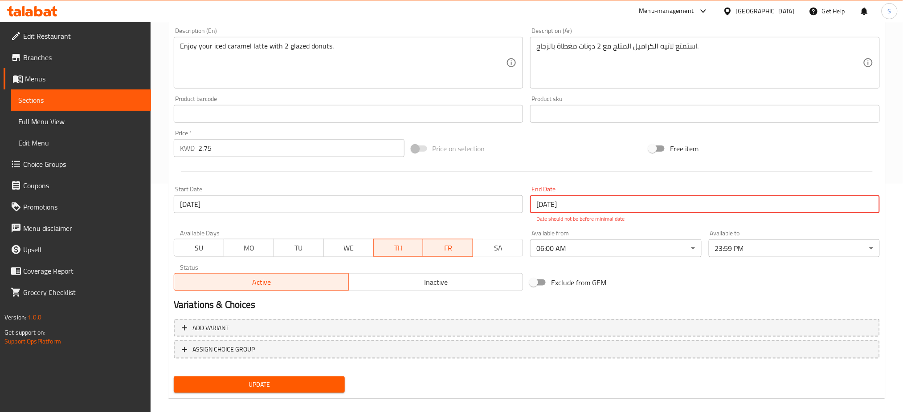
click at [574, 203] on input "11-08-2025" at bounding box center [705, 205] width 350 height 18
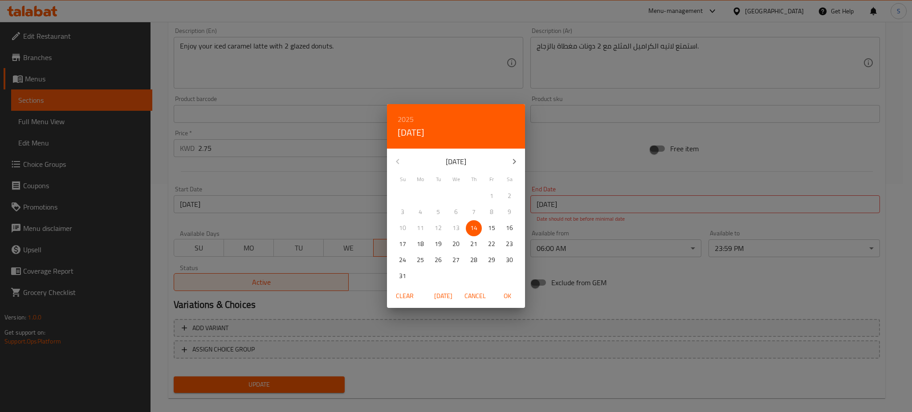
click at [512, 293] on span "OK" at bounding box center [507, 296] width 21 height 11
type input "[DATE]"
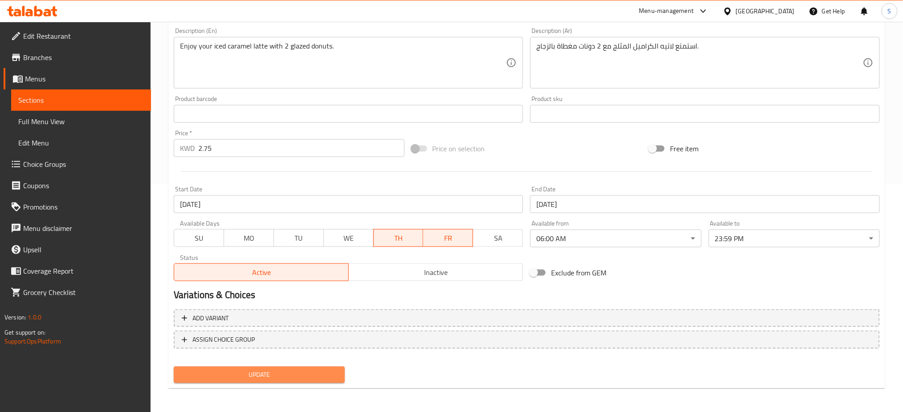
click at [334, 375] on span "Update" at bounding box center [259, 375] width 157 height 11
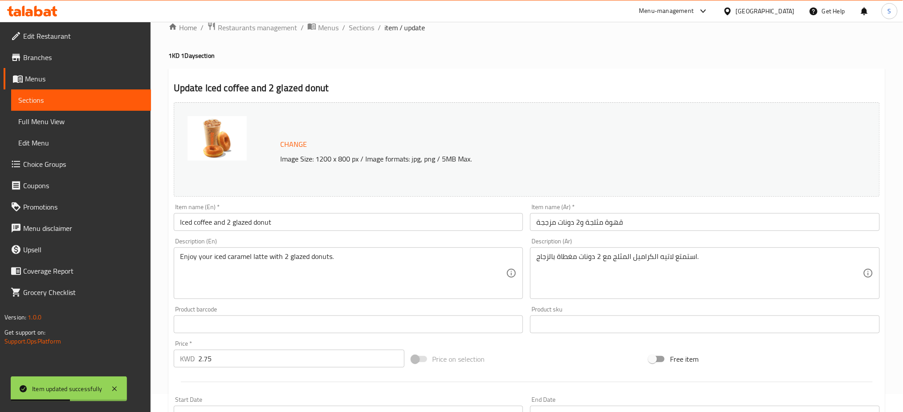
scroll to position [0, 0]
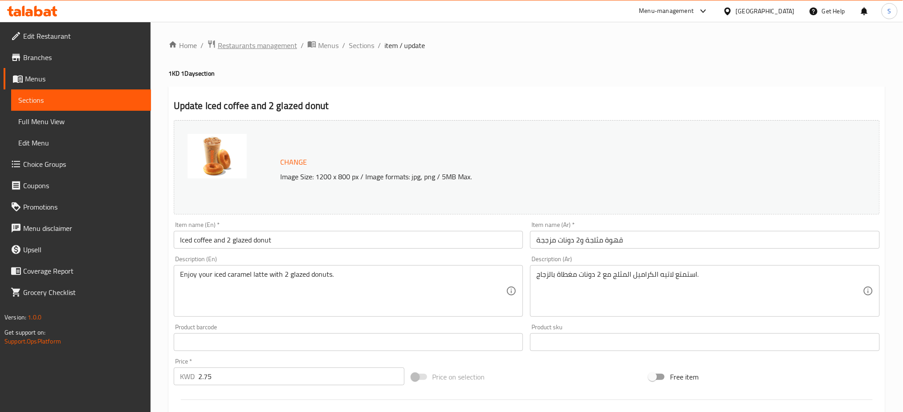
click at [249, 46] on span "Restaurants management" at bounding box center [257, 45] width 79 height 11
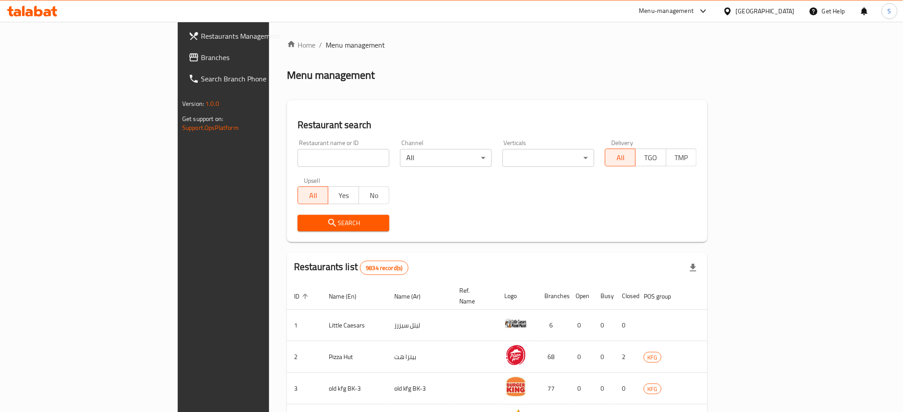
click at [201, 37] on span "Restaurants Management" at bounding box center [261, 36] width 121 height 11
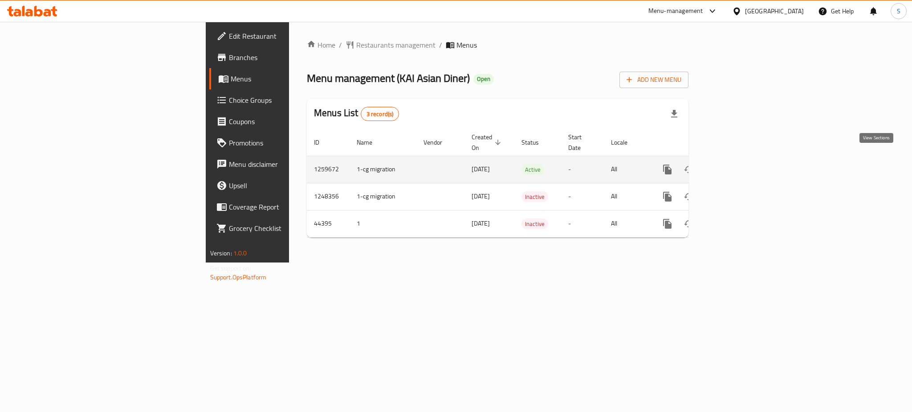
click at [736, 166] on icon "enhanced table" at bounding box center [732, 170] width 8 height 8
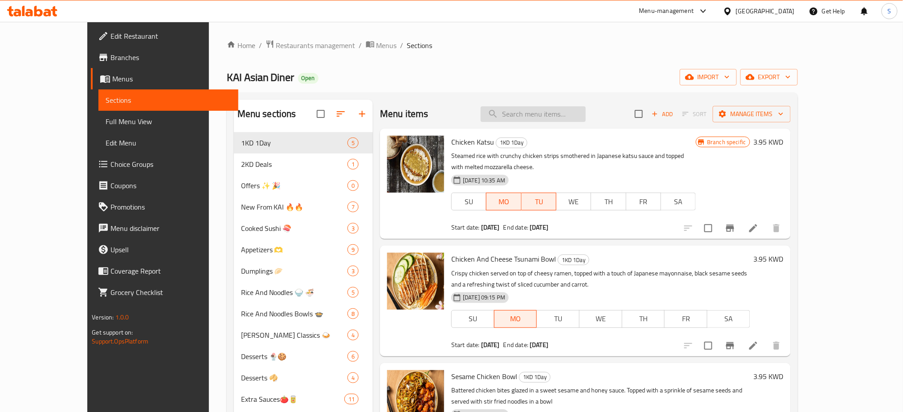
click at [544, 114] on input "search" at bounding box center [533, 114] width 105 height 16
paste input "Sesame Chicken Bowl"
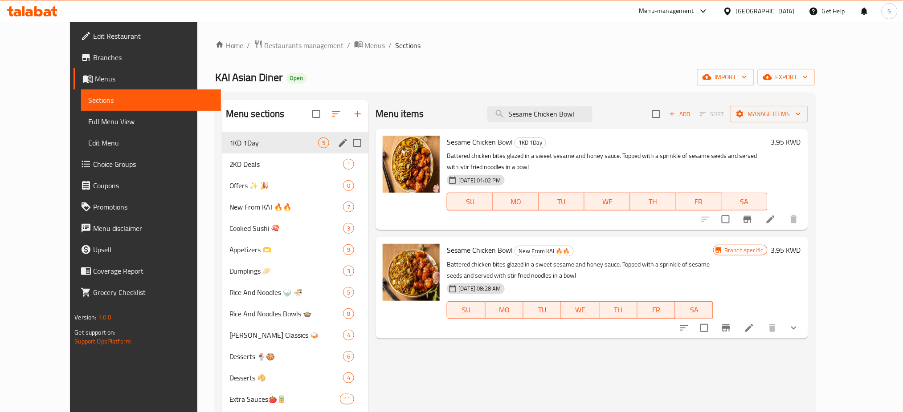
type input "Sesame Chicken Bowl"
click at [262, 140] on span "1KD 1Day" at bounding box center [273, 143] width 89 height 11
click at [229, 163] on span "2KD Deals" at bounding box center [273, 164] width 89 height 11
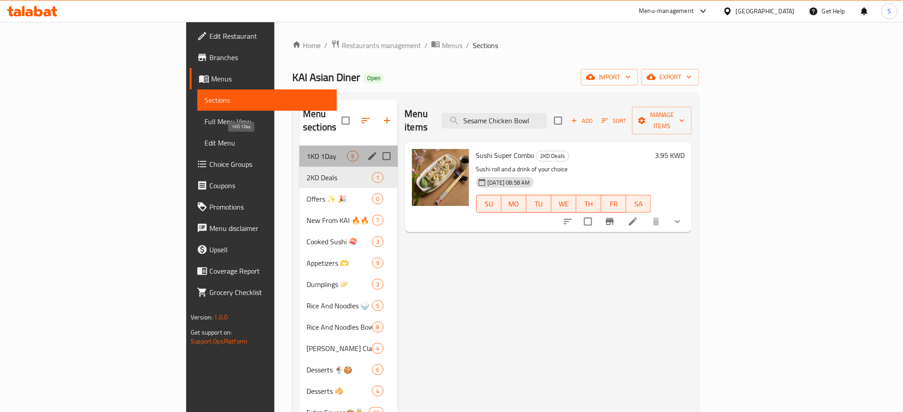
click at [306, 151] on span "1KD 1Day" at bounding box center [326, 156] width 41 height 11
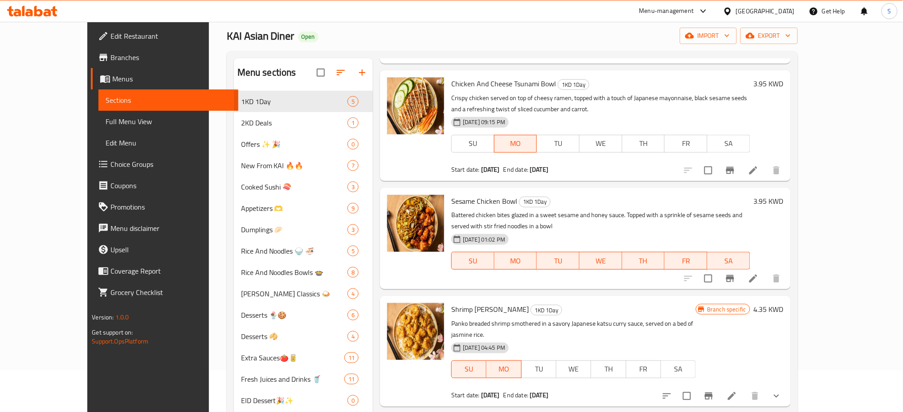
scroll to position [59, 0]
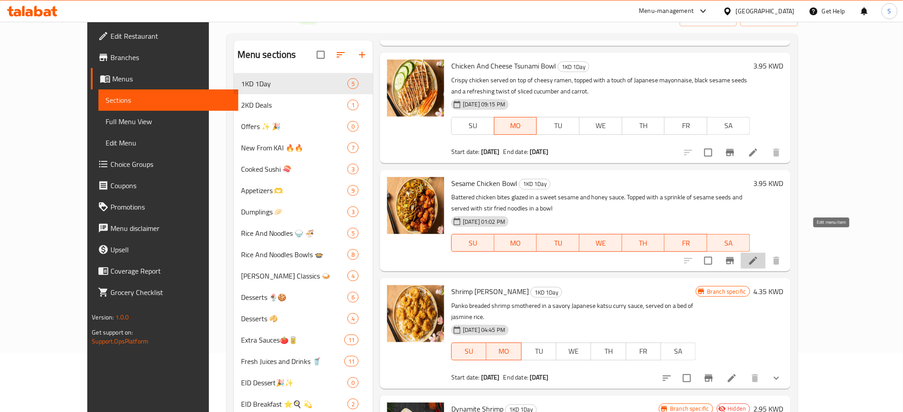
click at [758, 256] on icon at bounding box center [753, 261] width 11 height 11
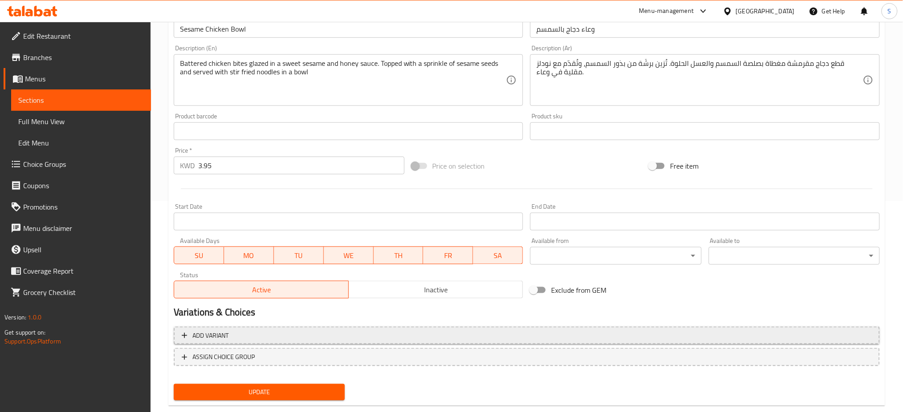
scroll to position [228, 0]
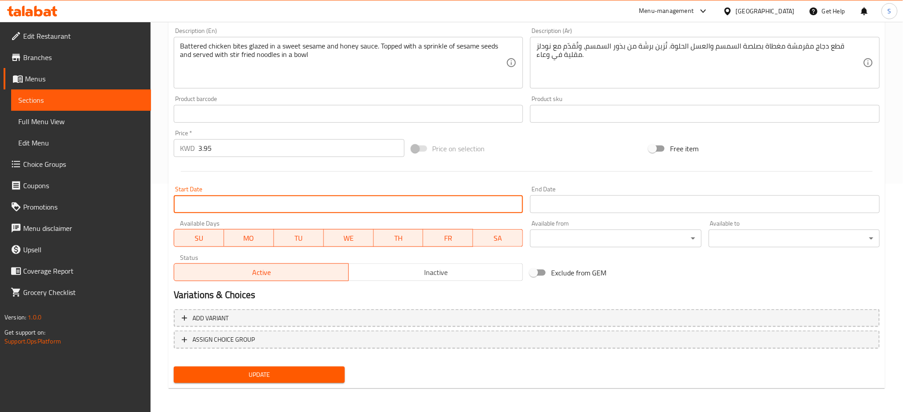
click at [381, 208] on input "Start Date" at bounding box center [349, 205] width 350 height 18
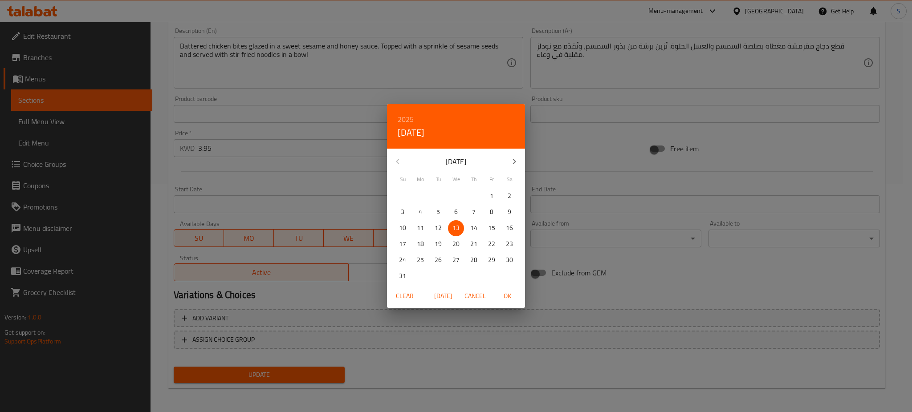
click at [472, 228] on p "14" at bounding box center [473, 228] width 7 height 11
click at [505, 299] on span "OK" at bounding box center [507, 296] width 21 height 11
type input "[DATE]"
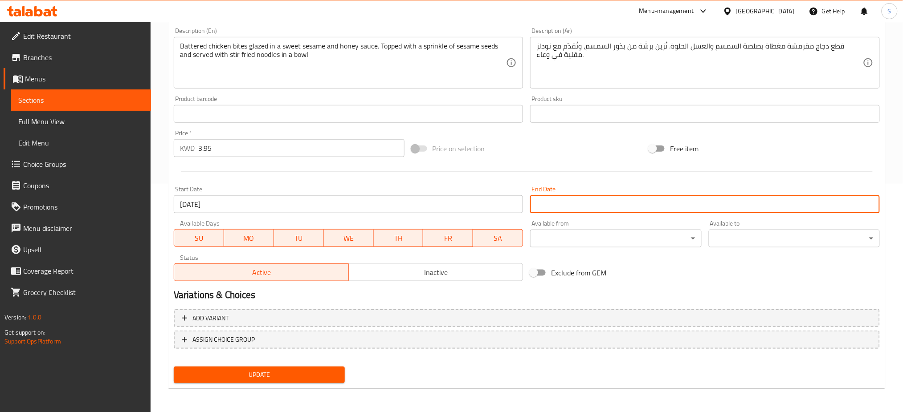
click at [560, 205] on input "Start Date" at bounding box center [705, 205] width 350 height 18
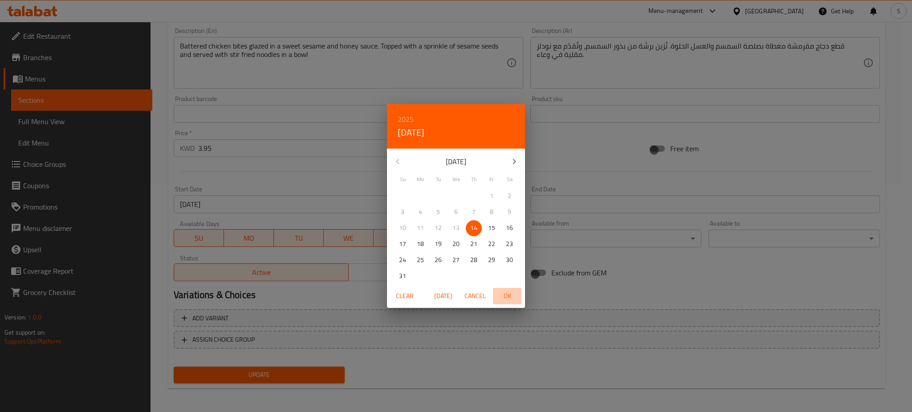
click at [510, 298] on span "OK" at bounding box center [507, 296] width 21 height 11
type input "[DATE]"
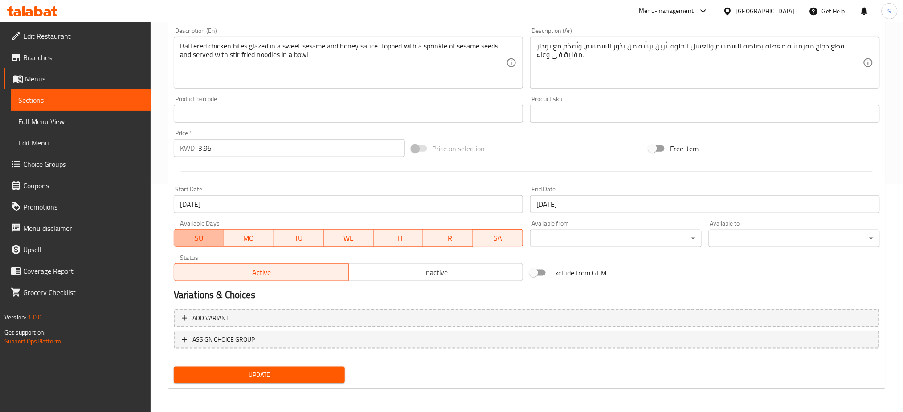
click at [213, 239] on span "SU" at bounding box center [199, 238] width 43 height 13
click at [253, 241] on span "MO" at bounding box center [249, 238] width 43 height 13
click at [307, 238] on span "TU" at bounding box center [298, 238] width 43 height 13
drag, startPoint x: 354, startPoint y: 238, endPoint x: 531, endPoint y: 255, distance: 178.0
click at [355, 238] on span "WE" at bounding box center [348, 238] width 43 height 13
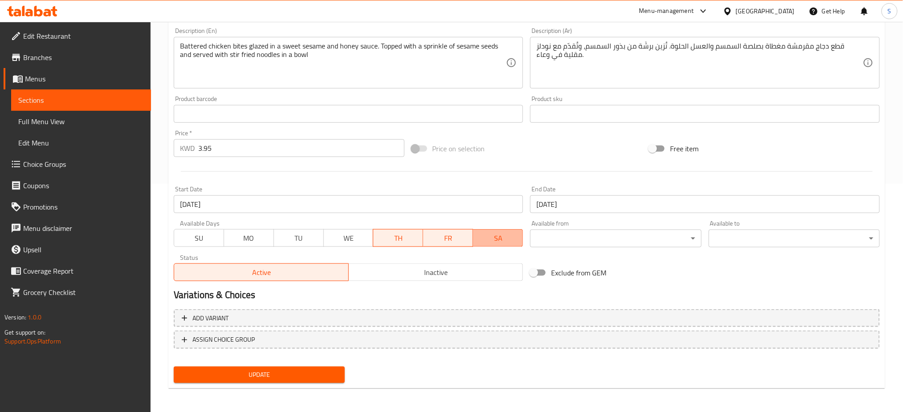
click at [505, 239] on span "SA" at bounding box center [498, 238] width 43 height 13
click at [326, 374] on span "Update" at bounding box center [259, 375] width 157 height 11
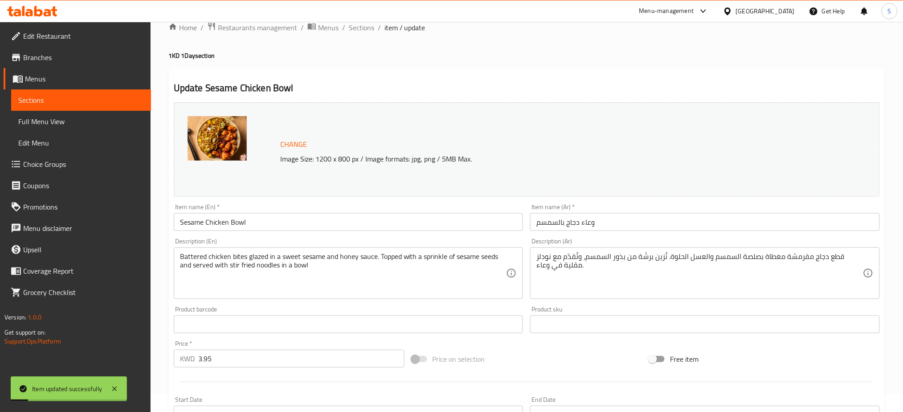
scroll to position [0, 0]
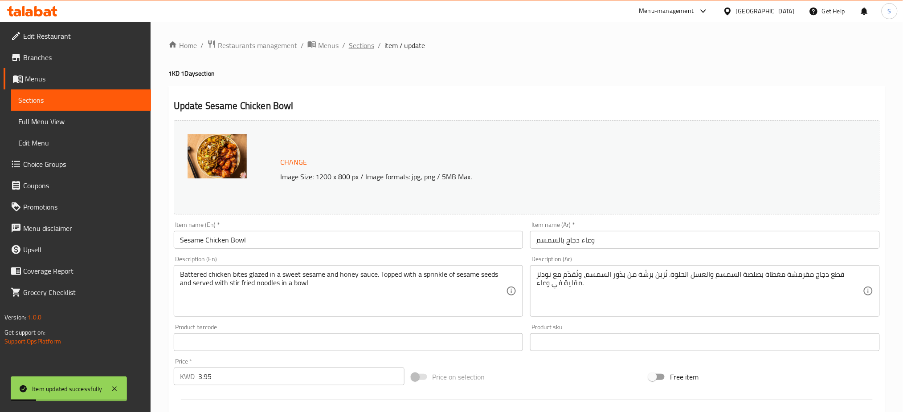
click at [356, 49] on span "Sections" at bounding box center [361, 45] width 25 height 11
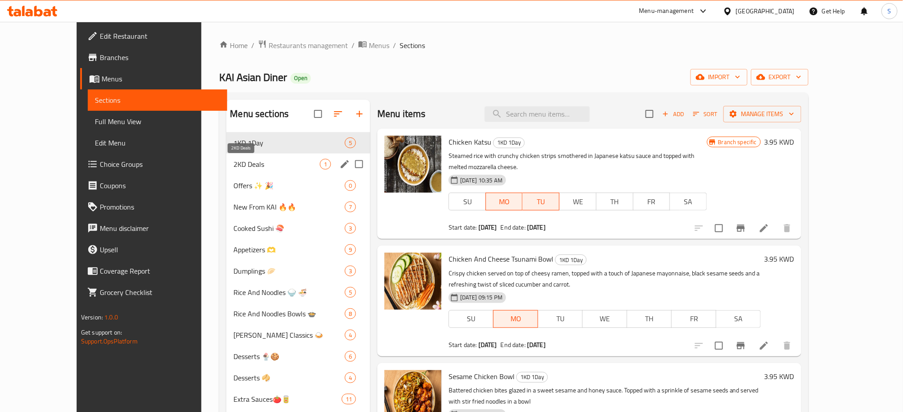
click at [233, 163] on span "2KD Deals" at bounding box center [276, 164] width 86 height 11
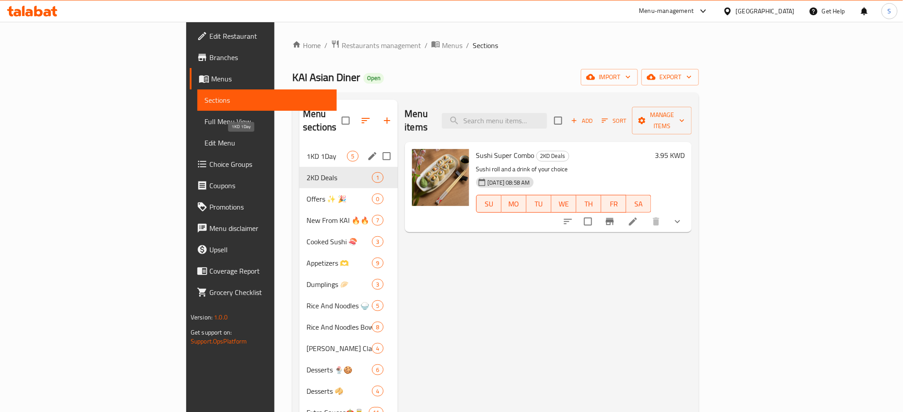
click at [306, 151] on span "1KD 1Day" at bounding box center [326, 156] width 41 height 11
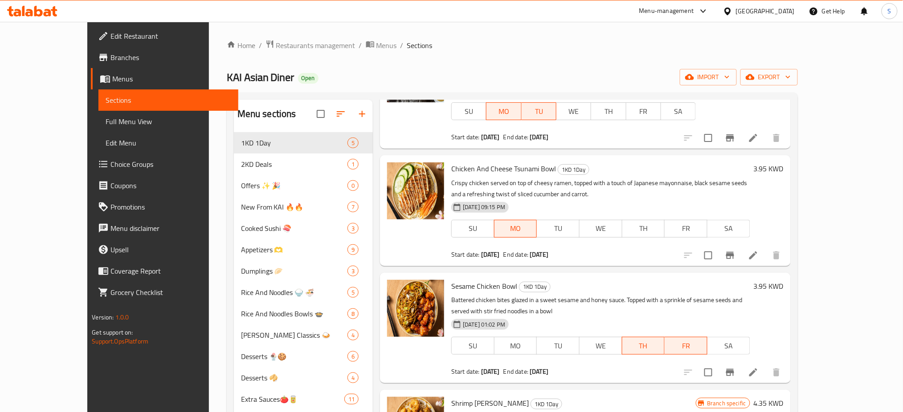
scroll to position [118, 0]
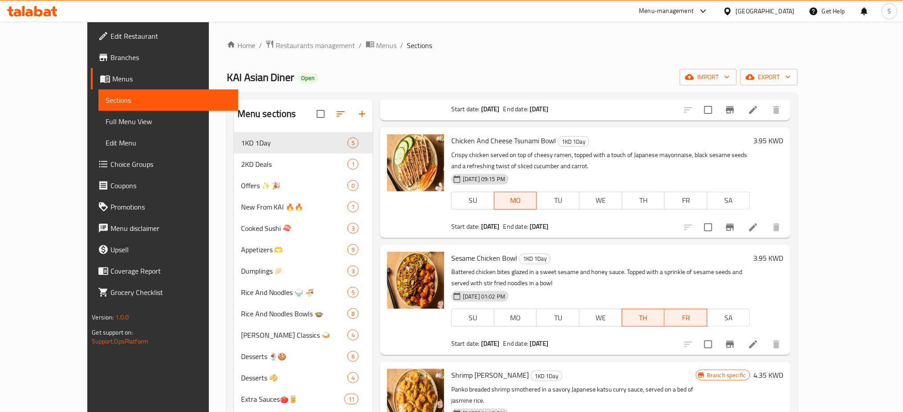
click at [110, 56] on span "Branches" at bounding box center [170, 57] width 121 height 11
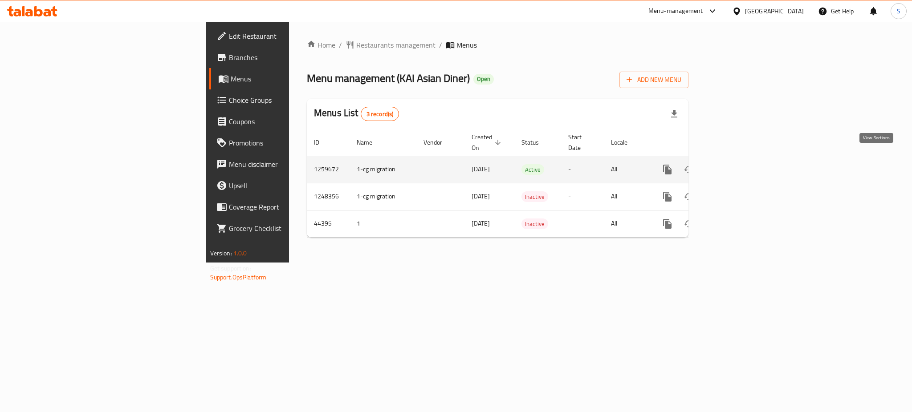
click at [737, 164] on icon "enhanced table" at bounding box center [731, 169] width 11 height 11
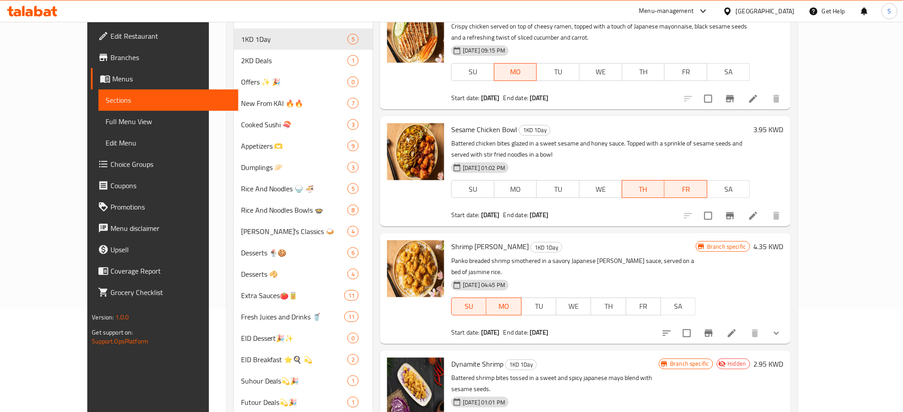
scroll to position [118, 0]
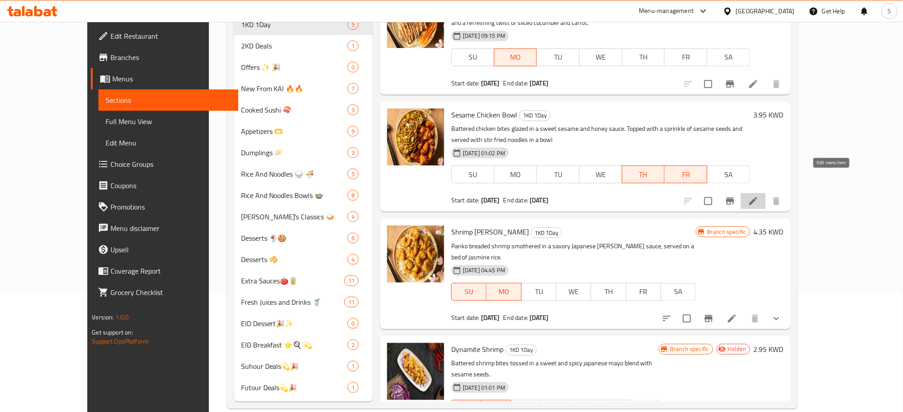
click at [758, 196] on icon at bounding box center [753, 201] width 11 height 11
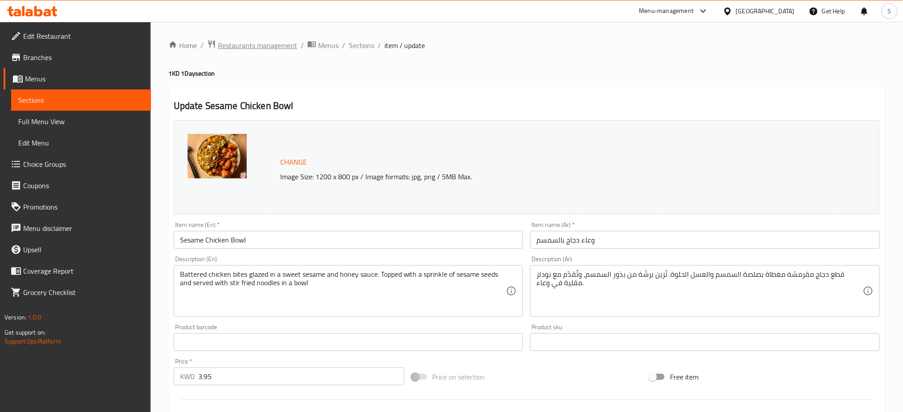
click at [272, 48] on span "Restaurants management" at bounding box center [257, 45] width 79 height 11
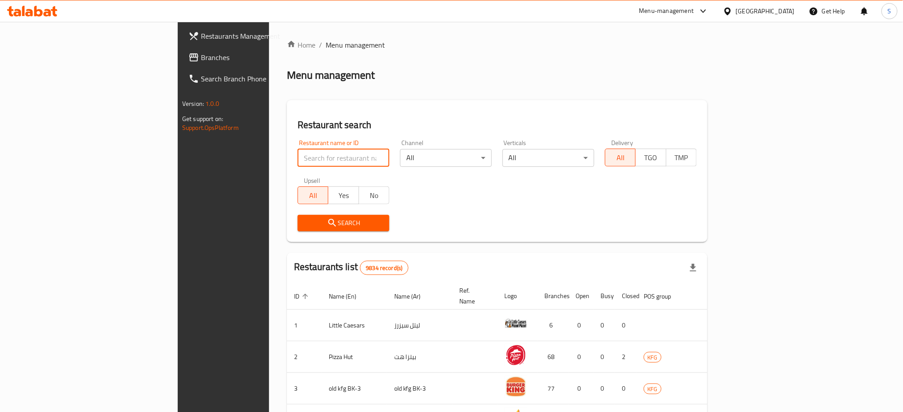
click at [297, 156] on input "search" at bounding box center [343, 158] width 92 height 18
paste input "686176"
type input "686176"
click button "Search" at bounding box center [343, 223] width 92 height 16
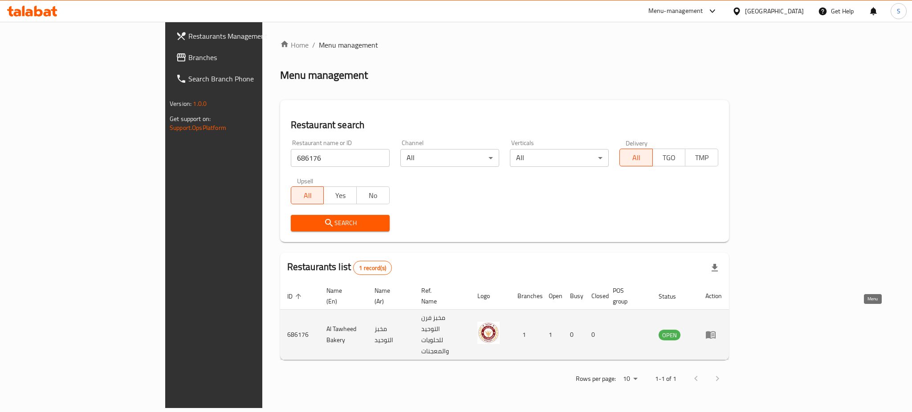
click at [716, 332] on icon "enhanced table" at bounding box center [711, 336] width 10 height 8
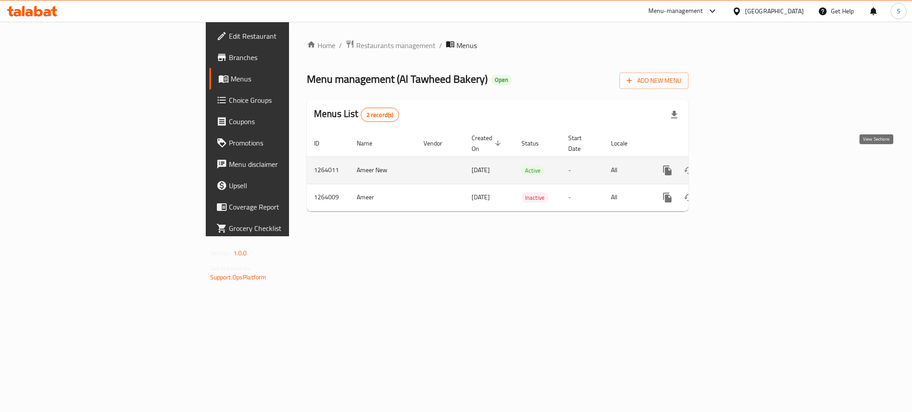
click at [737, 165] on icon "enhanced table" at bounding box center [731, 170] width 11 height 11
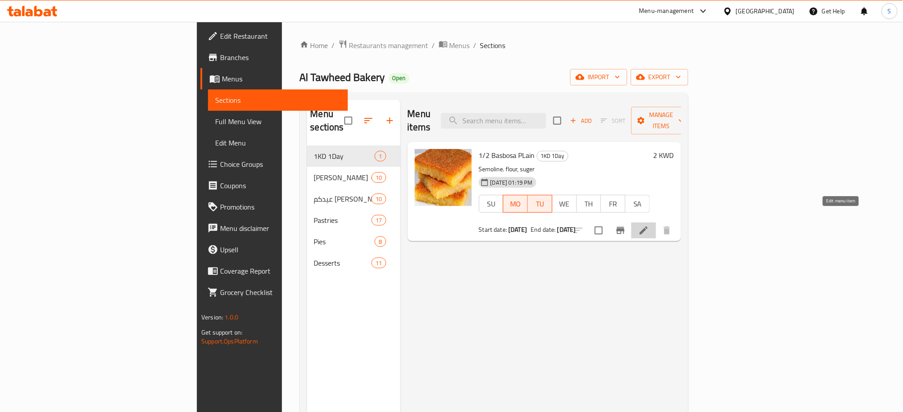
click at [649, 225] on icon at bounding box center [643, 230] width 11 height 11
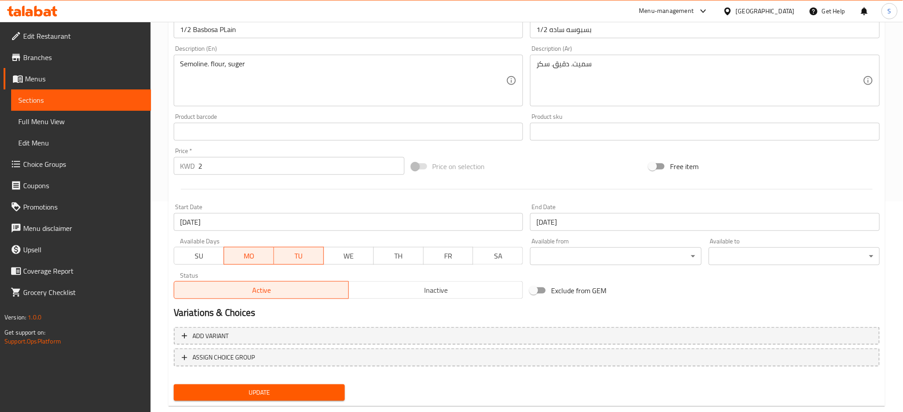
scroll to position [228, 0]
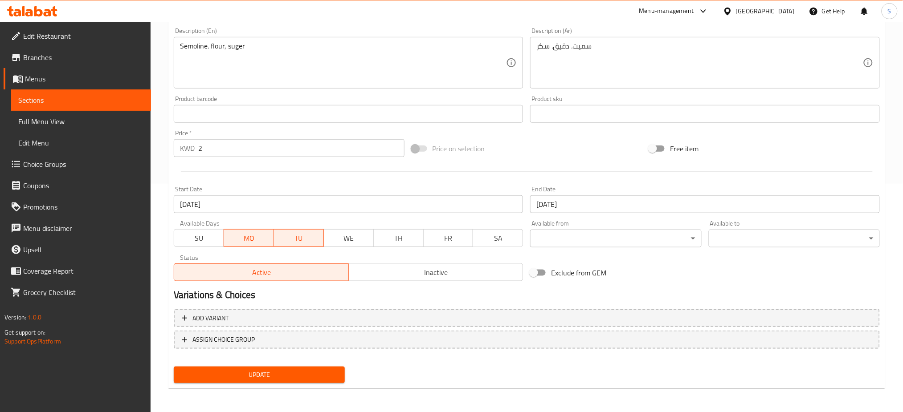
click at [261, 240] on span "MO" at bounding box center [249, 238] width 43 height 13
click at [310, 243] on span "TU" at bounding box center [298, 238] width 43 height 13
click at [399, 239] on span "TH" at bounding box center [398, 238] width 43 height 13
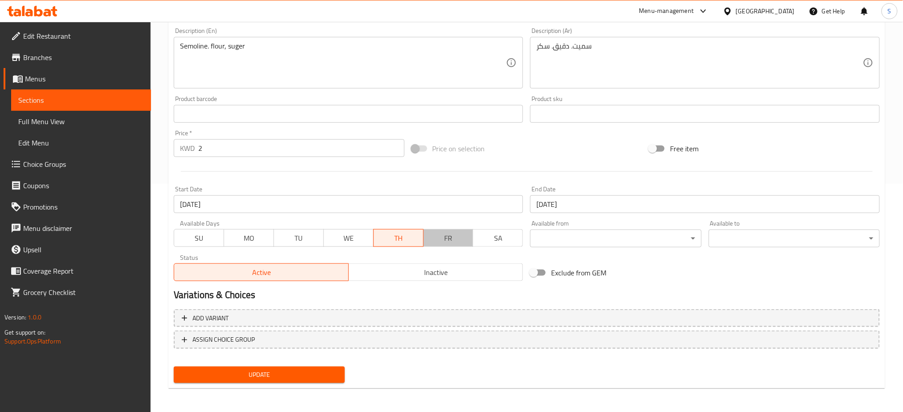
click at [438, 240] on span "FR" at bounding box center [448, 238] width 43 height 13
click at [286, 210] on input "28-07-2025" at bounding box center [349, 205] width 350 height 18
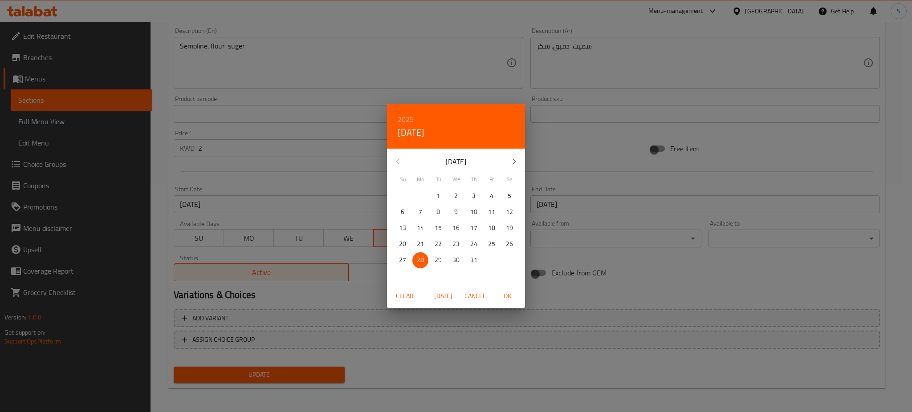
click at [512, 157] on icon "button" at bounding box center [514, 161] width 11 height 11
click at [474, 232] on p "14" at bounding box center [473, 228] width 7 height 11
click at [507, 294] on span "OK" at bounding box center [507, 296] width 21 height 11
type input "[DATE]"
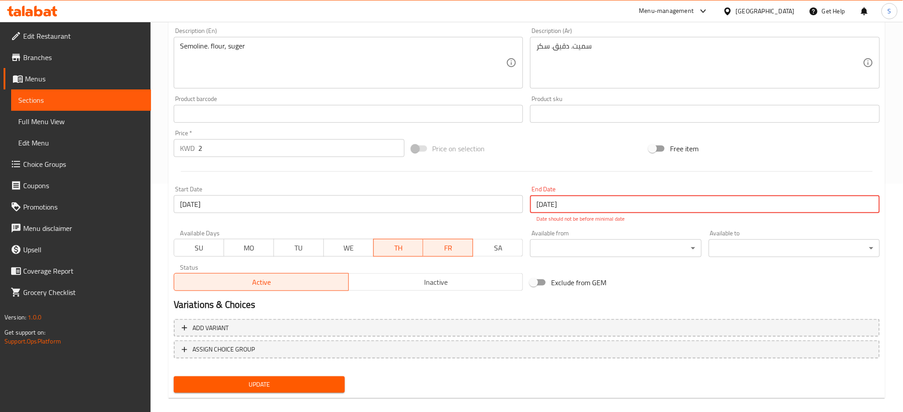
click at [564, 208] on input "28-07-2025" at bounding box center [705, 205] width 350 height 18
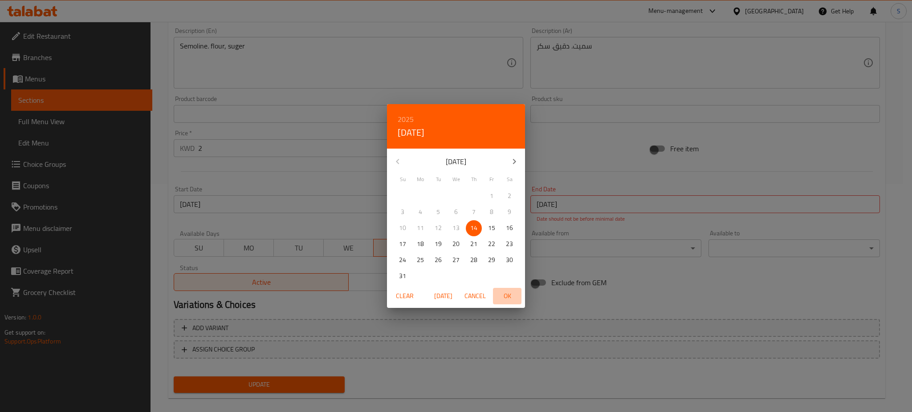
click at [509, 294] on span "OK" at bounding box center [507, 296] width 21 height 11
type input "[DATE]"
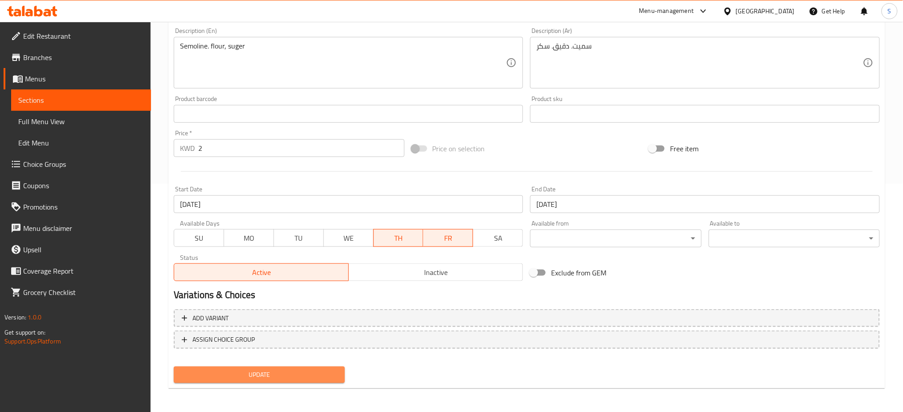
click at [314, 374] on span "Update" at bounding box center [259, 375] width 157 height 11
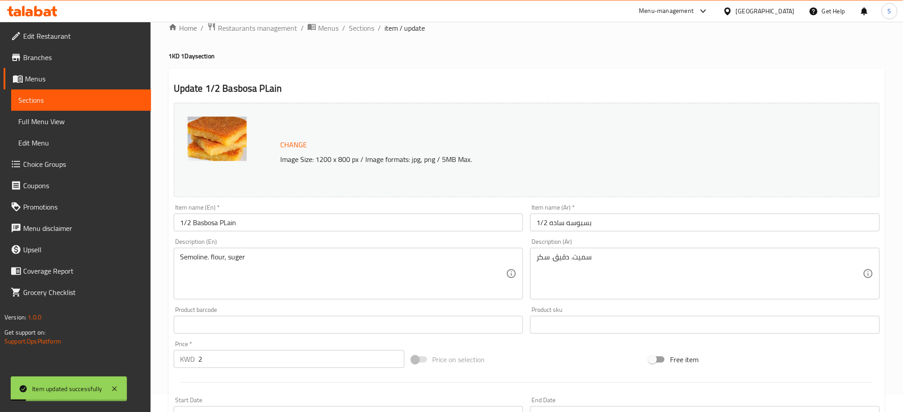
scroll to position [0, 0]
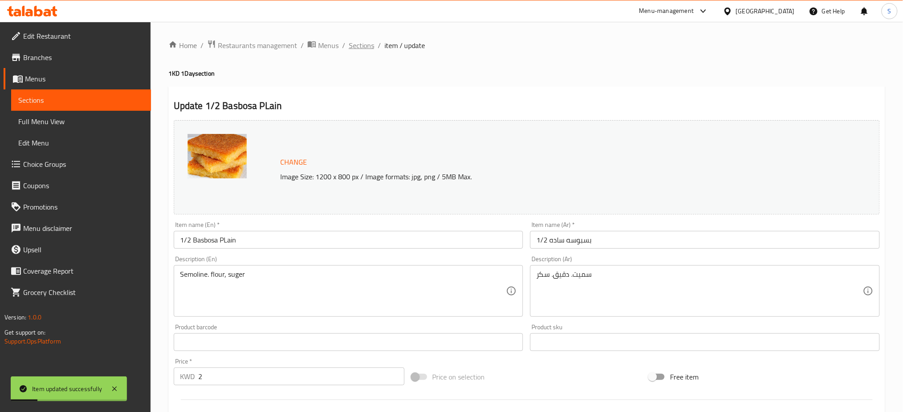
click at [359, 46] on span "Sections" at bounding box center [361, 45] width 25 height 11
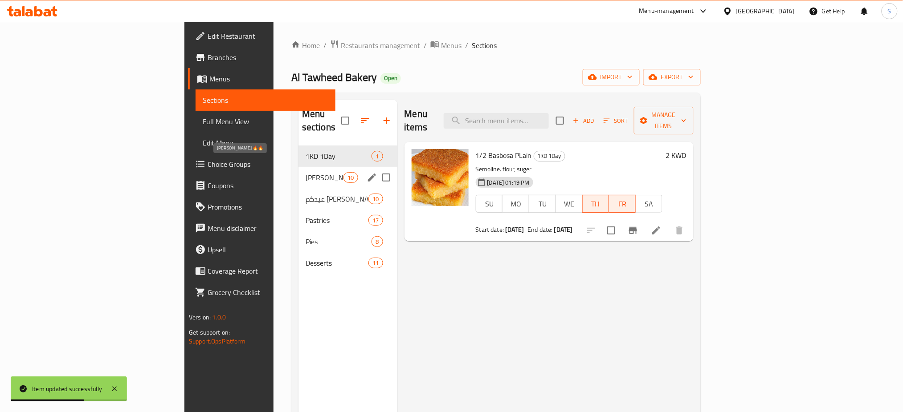
click at [305, 172] on span "Ramdan kareem 🔥🔥" at bounding box center [324, 177] width 38 height 11
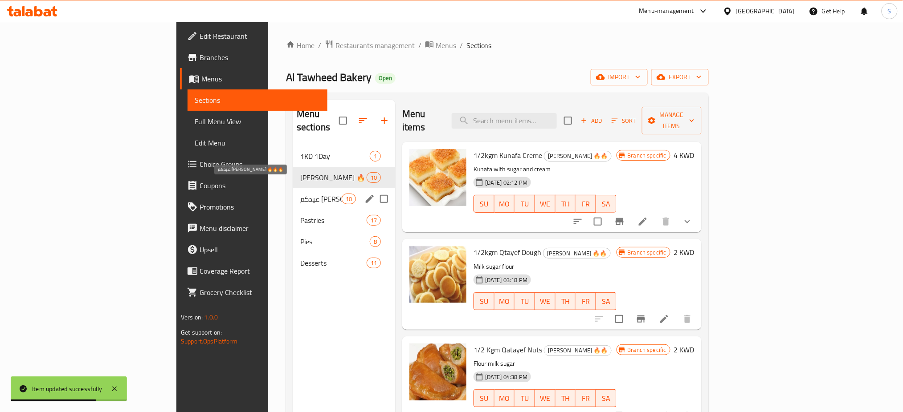
click at [300, 194] on span "عيدكم مبارك 🔥🔥🔥" at bounding box center [320, 199] width 41 height 11
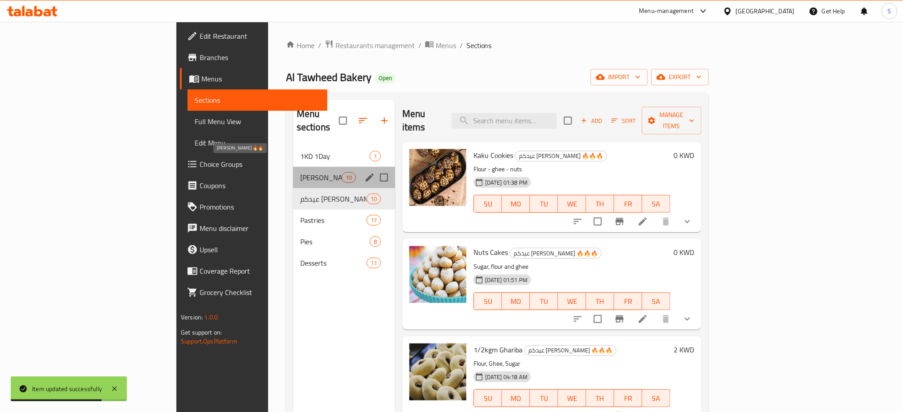
click at [300, 172] on span "Ramdan kareem 🔥🔥" at bounding box center [320, 177] width 41 height 11
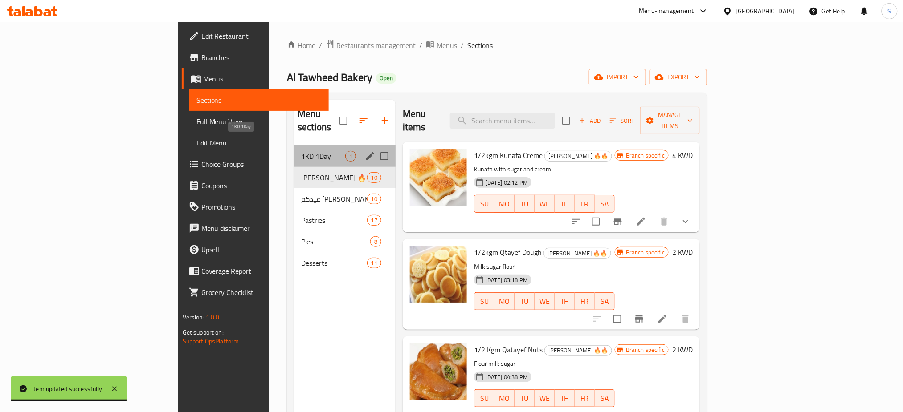
click at [301, 151] on span "1KD 1Day" at bounding box center [323, 156] width 44 height 11
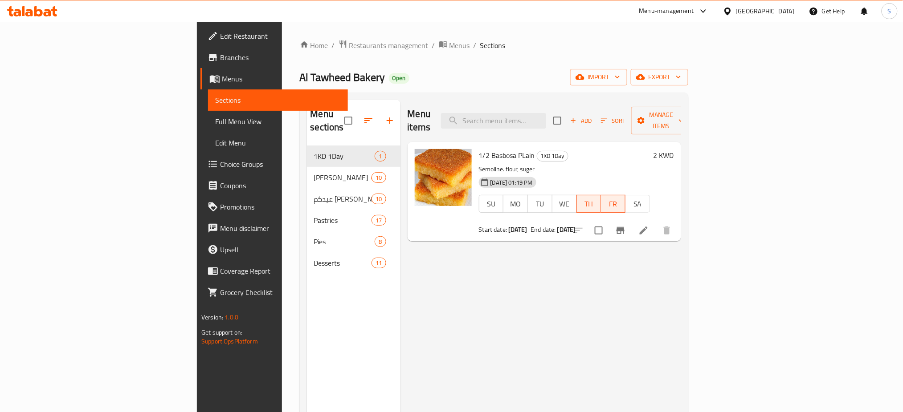
click at [220, 57] on span "Branches" at bounding box center [280, 57] width 121 height 11
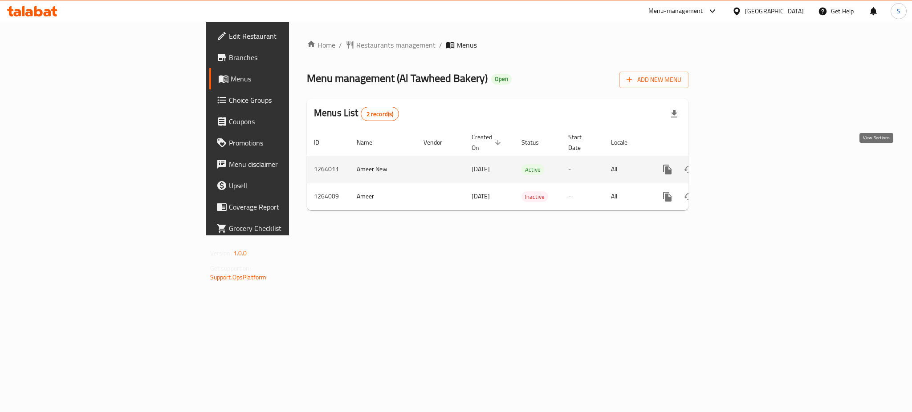
click at [737, 164] on icon "enhanced table" at bounding box center [731, 169] width 11 height 11
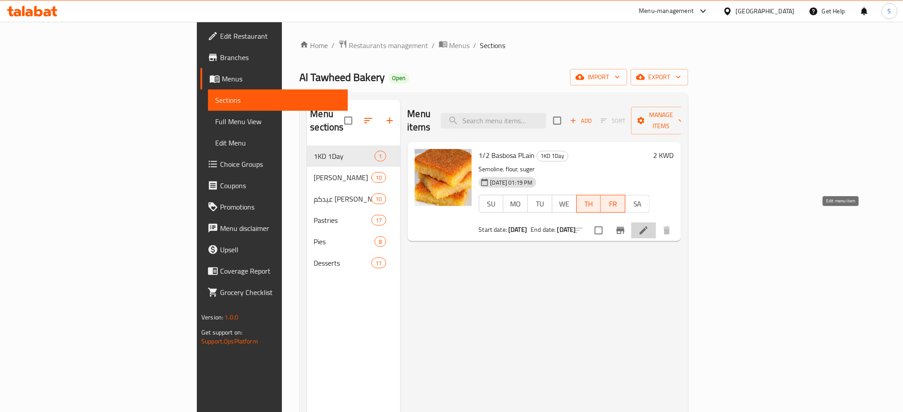
click at [648, 227] on icon at bounding box center [643, 231] width 8 height 8
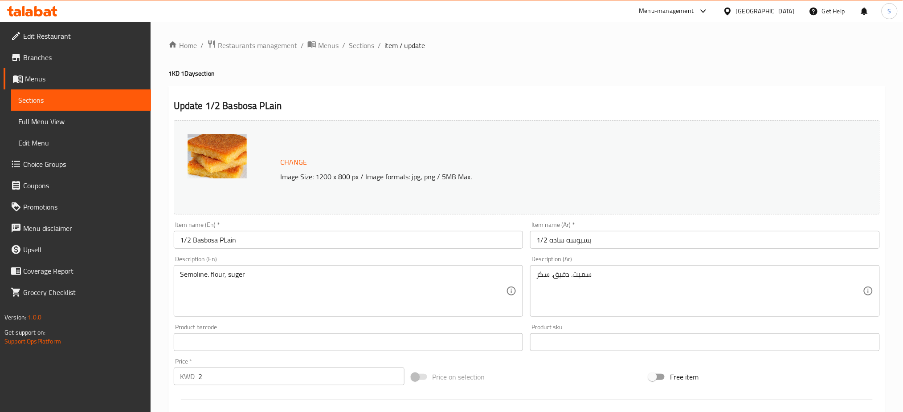
click at [57, 58] on span "Branches" at bounding box center [83, 57] width 121 height 11
